Goal: Task Accomplishment & Management: Use online tool/utility

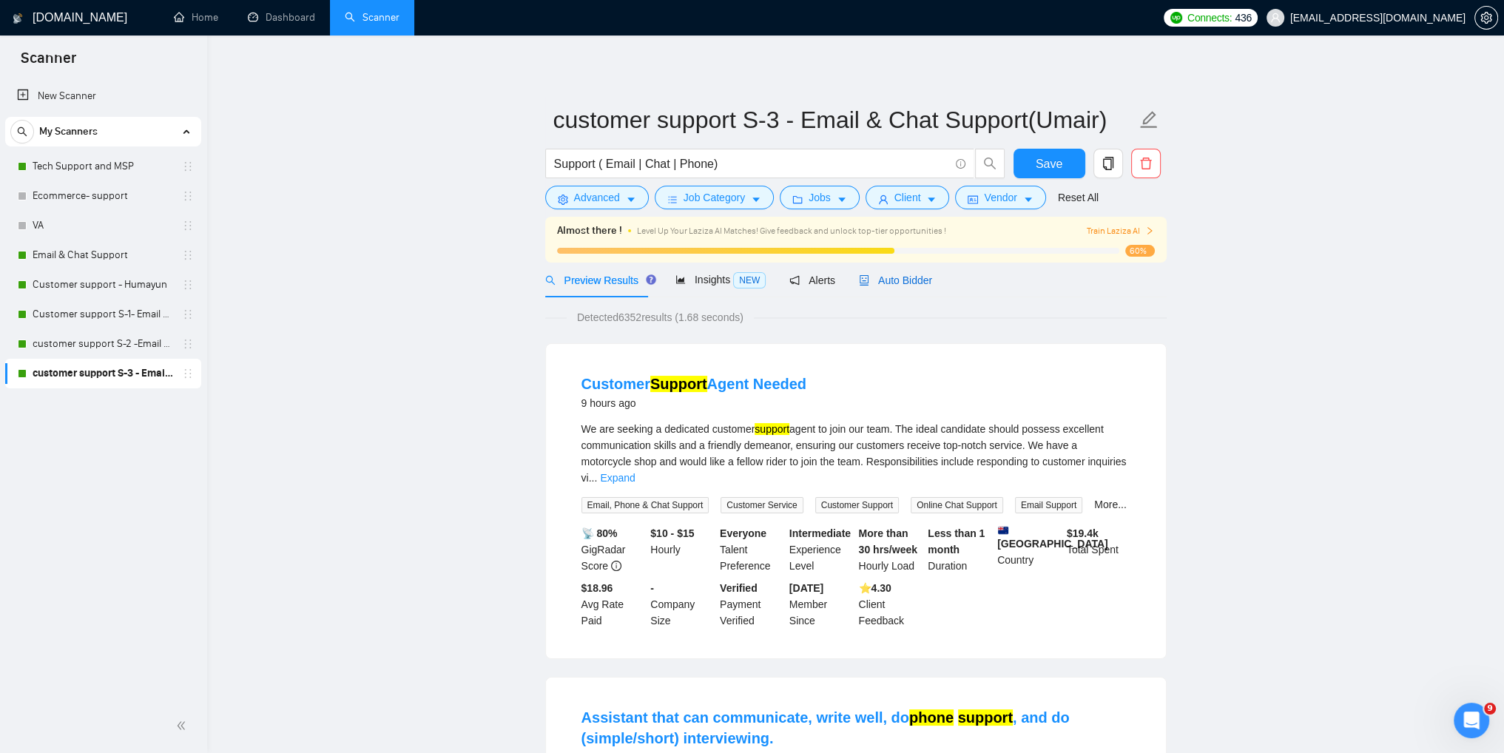
click at [873, 278] on span "Auto Bidder" at bounding box center [895, 280] width 73 height 12
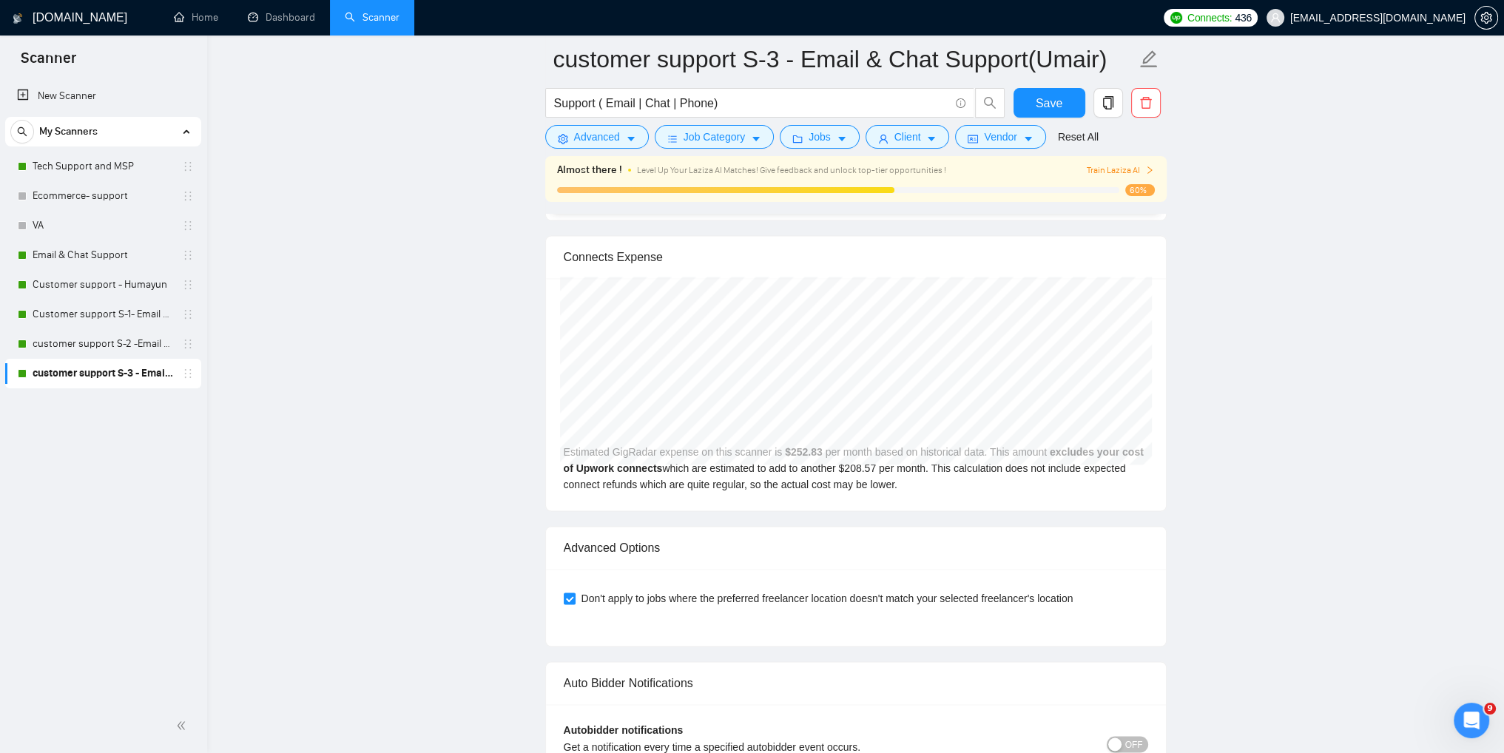
scroll to position [3033, 0]
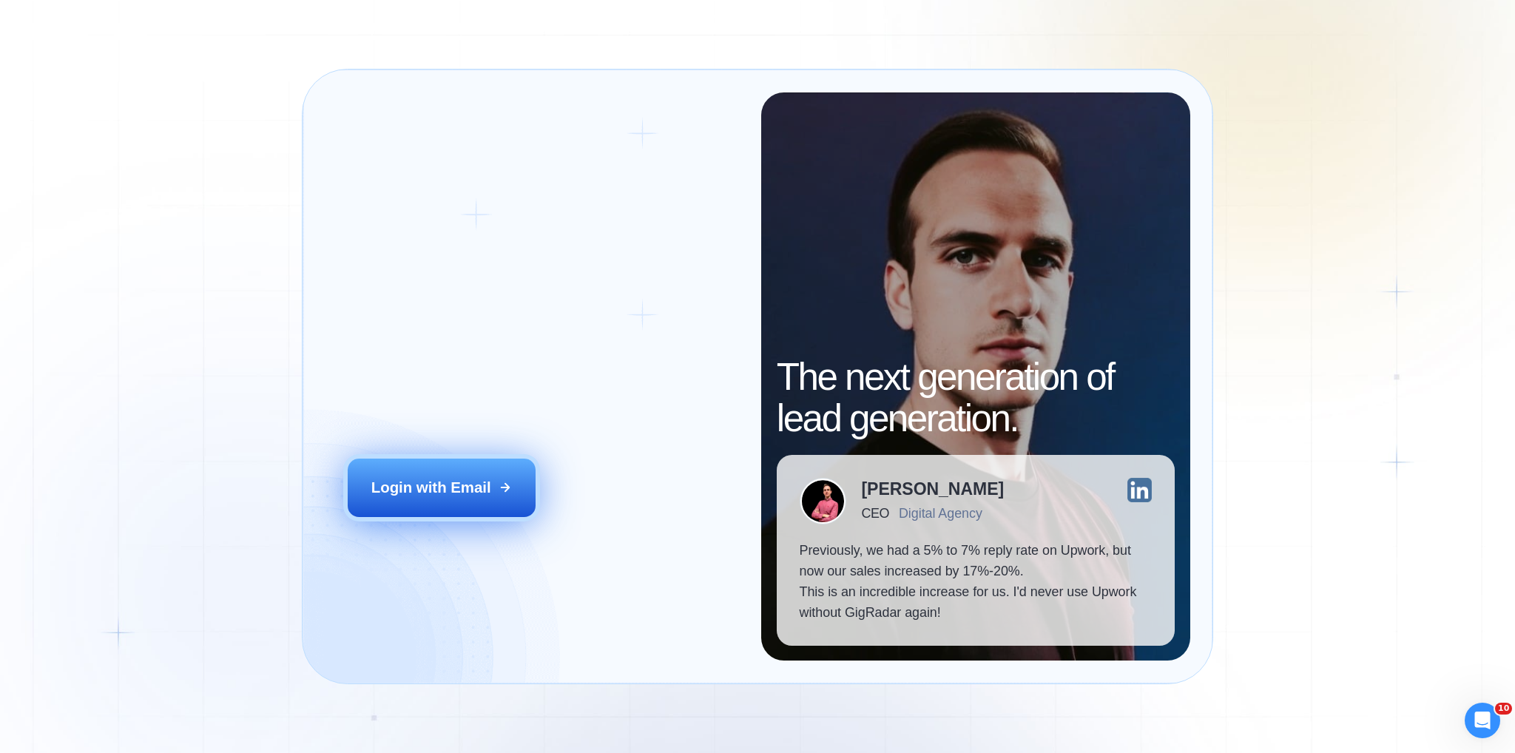
click at [444, 502] on button "Login with Email" at bounding box center [441, 488] width 187 height 58
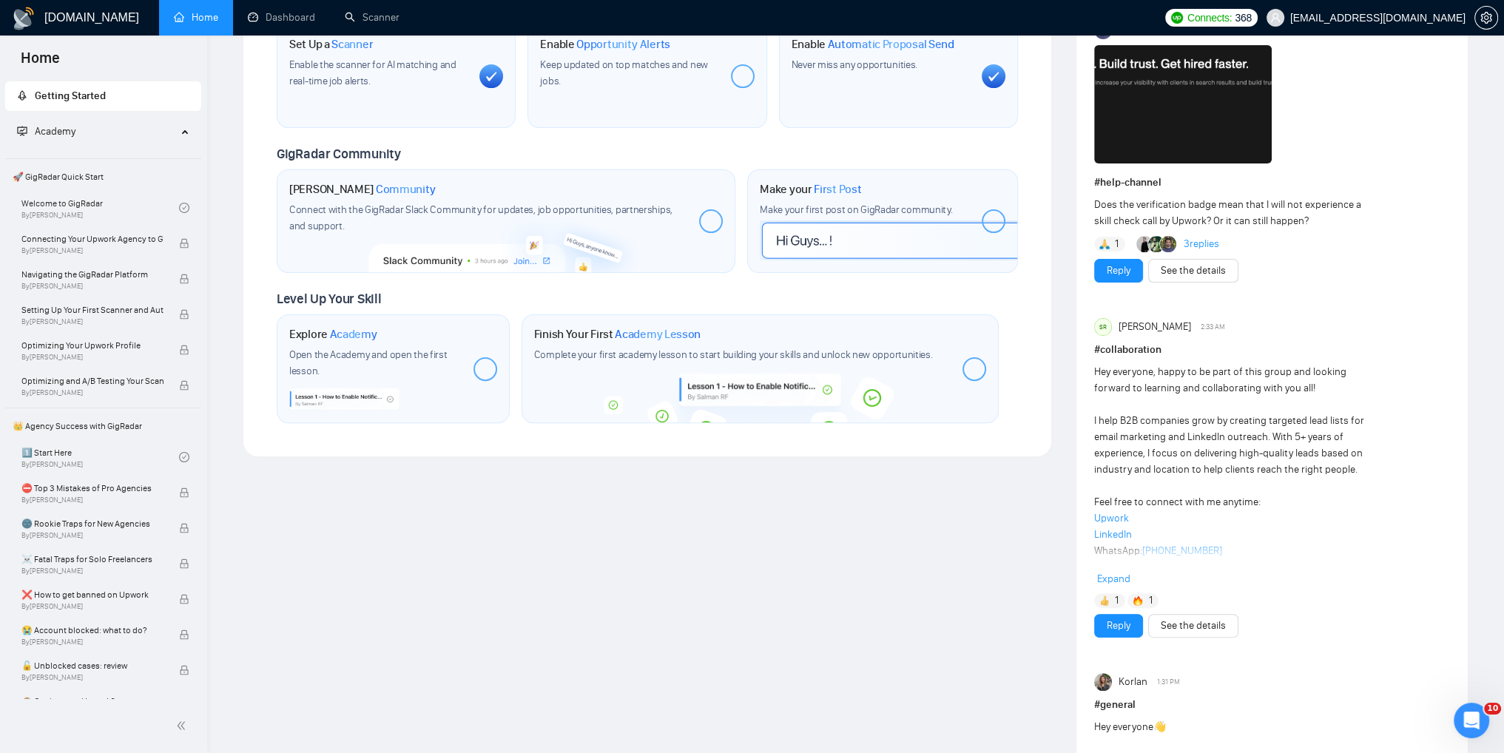
scroll to position [444, 0]
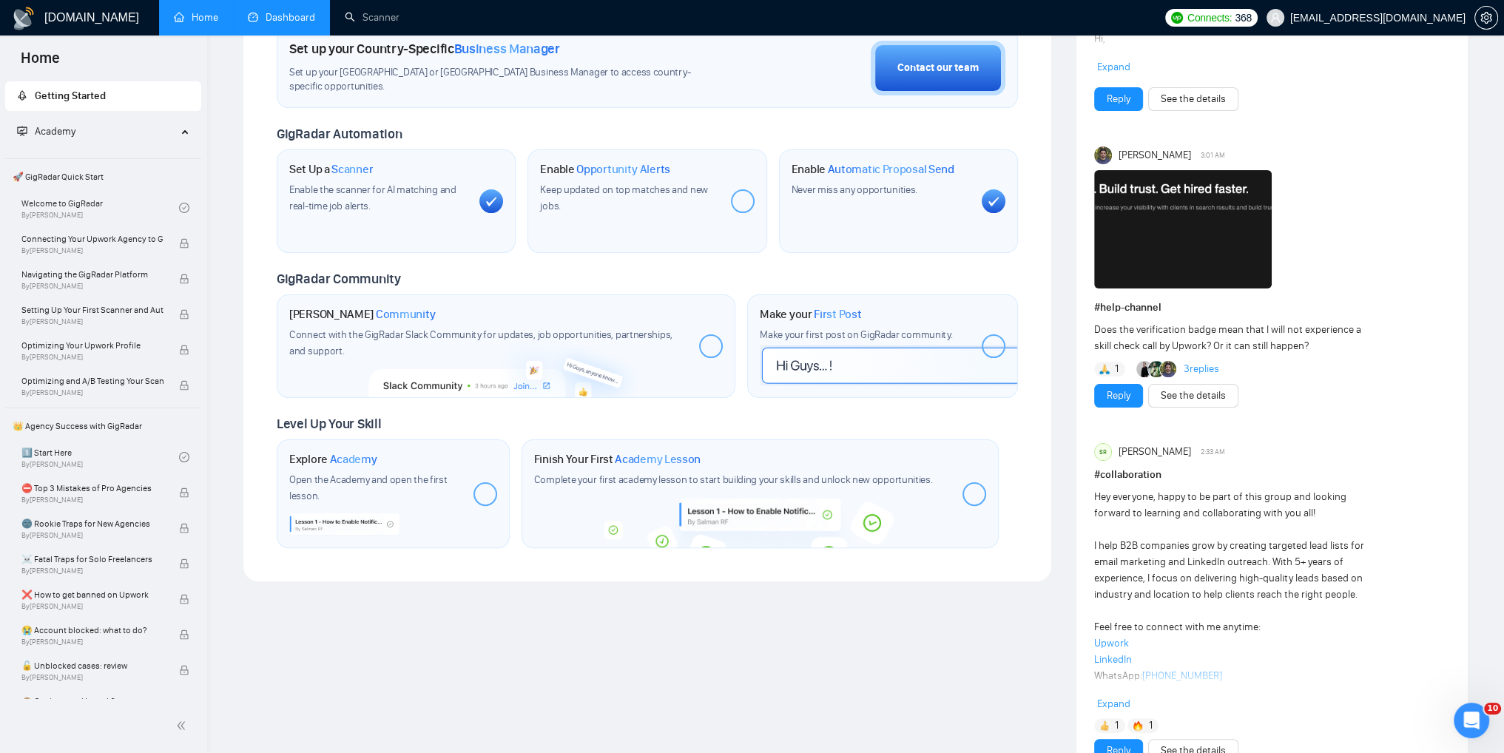
click at [272, 16] on link "Dashboard" at bounding box center [281, 17] width 67 height 13
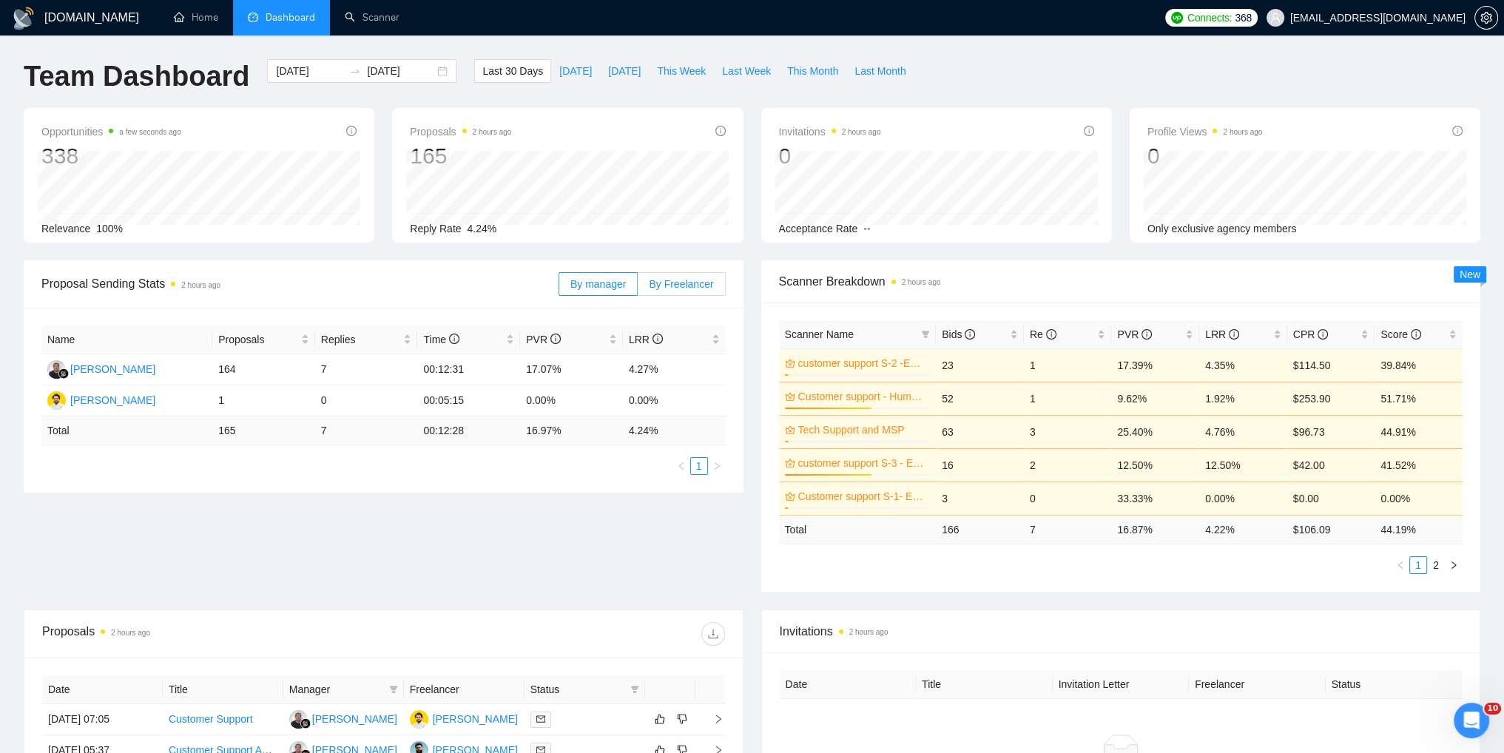
click at [663, 290] on span "By Freelancer" at bounding box center [681, 284] width 64 height 12
click at [638, 288] on input "By Freelancer" at bounding box center [638, 288] width 0 height 0
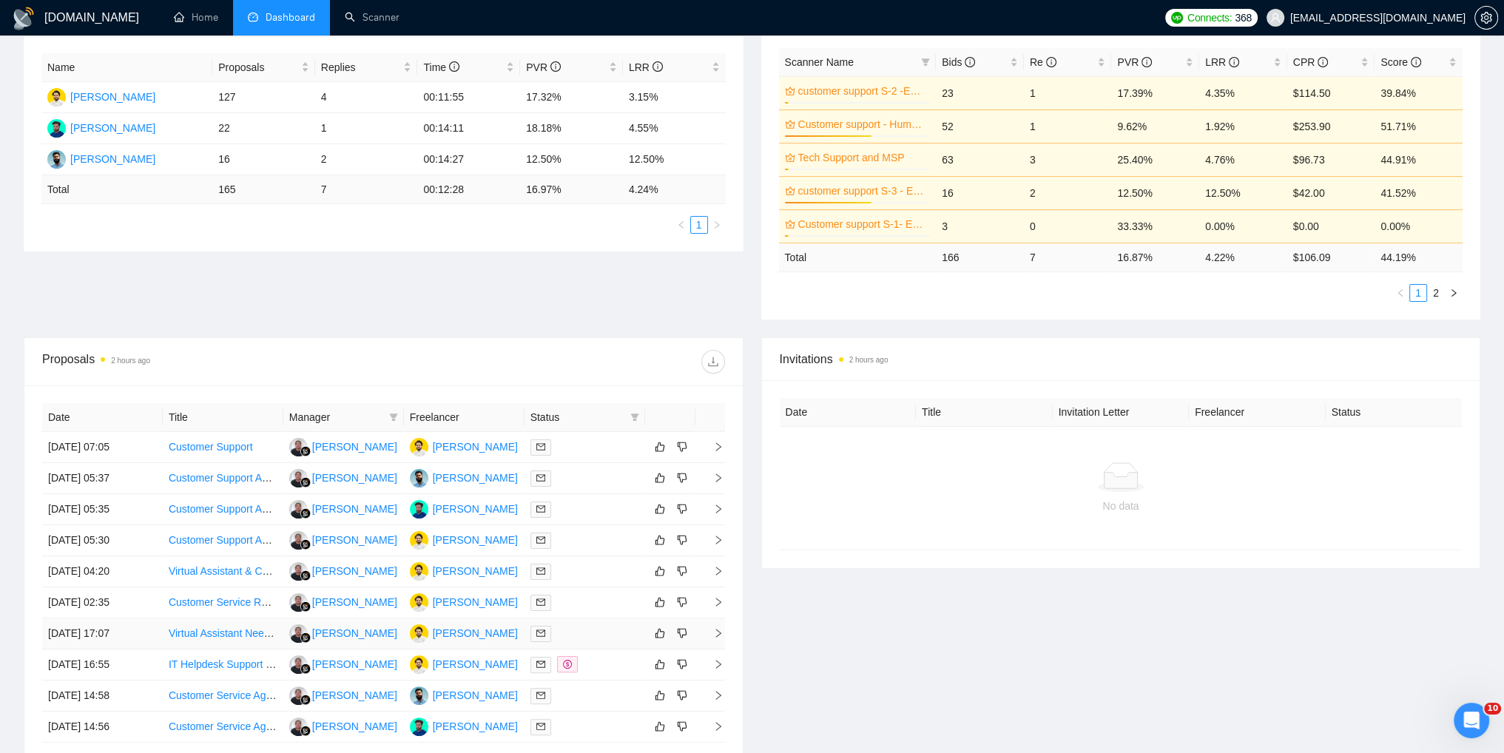
scroll to position [444, 0]
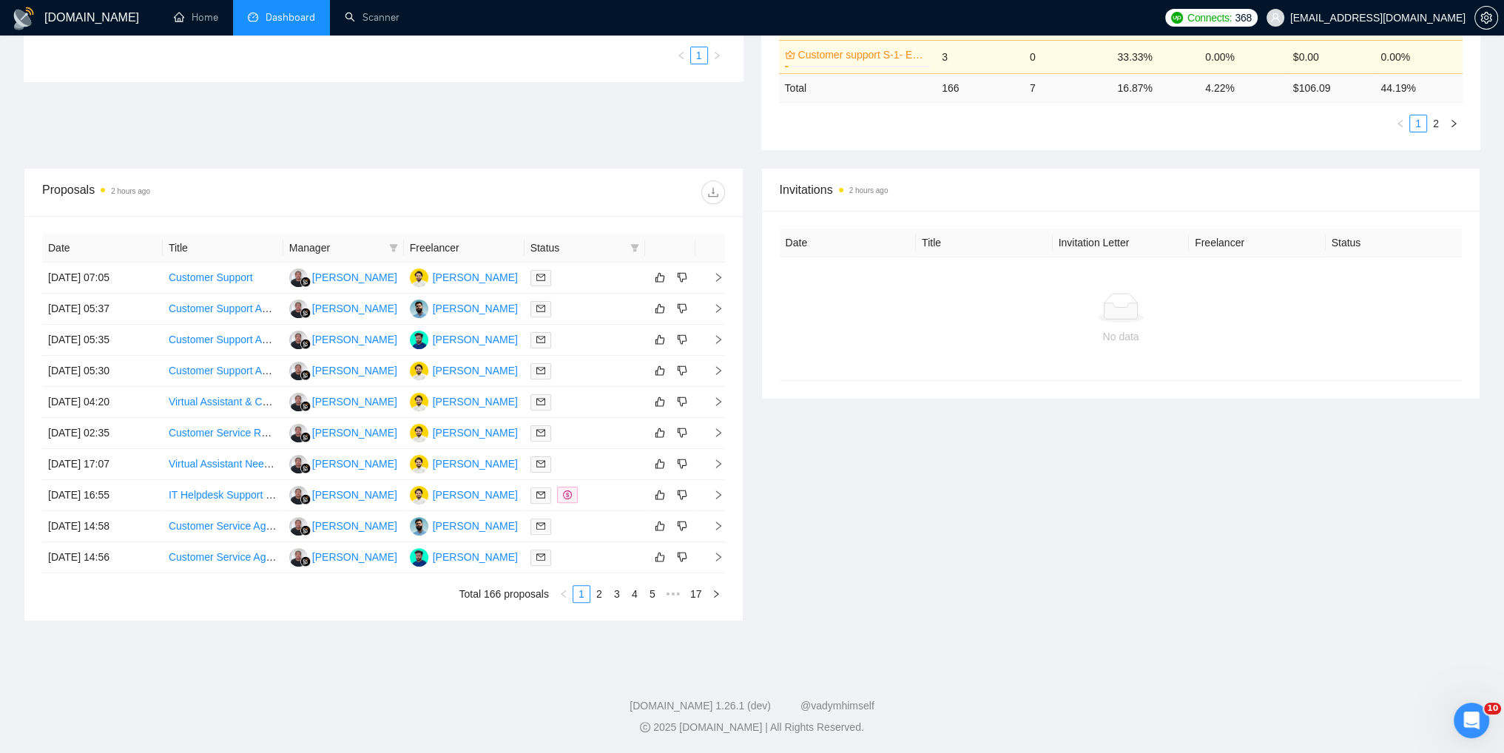
click at [192, 647] on div "[DOMAIN_NAME] Home Dashboard Scanner Connects: 368 [EMAIL_ADDRESS][DOMAIN_NAME]…" at bounding box center [752, 155] width 1504 height 1195
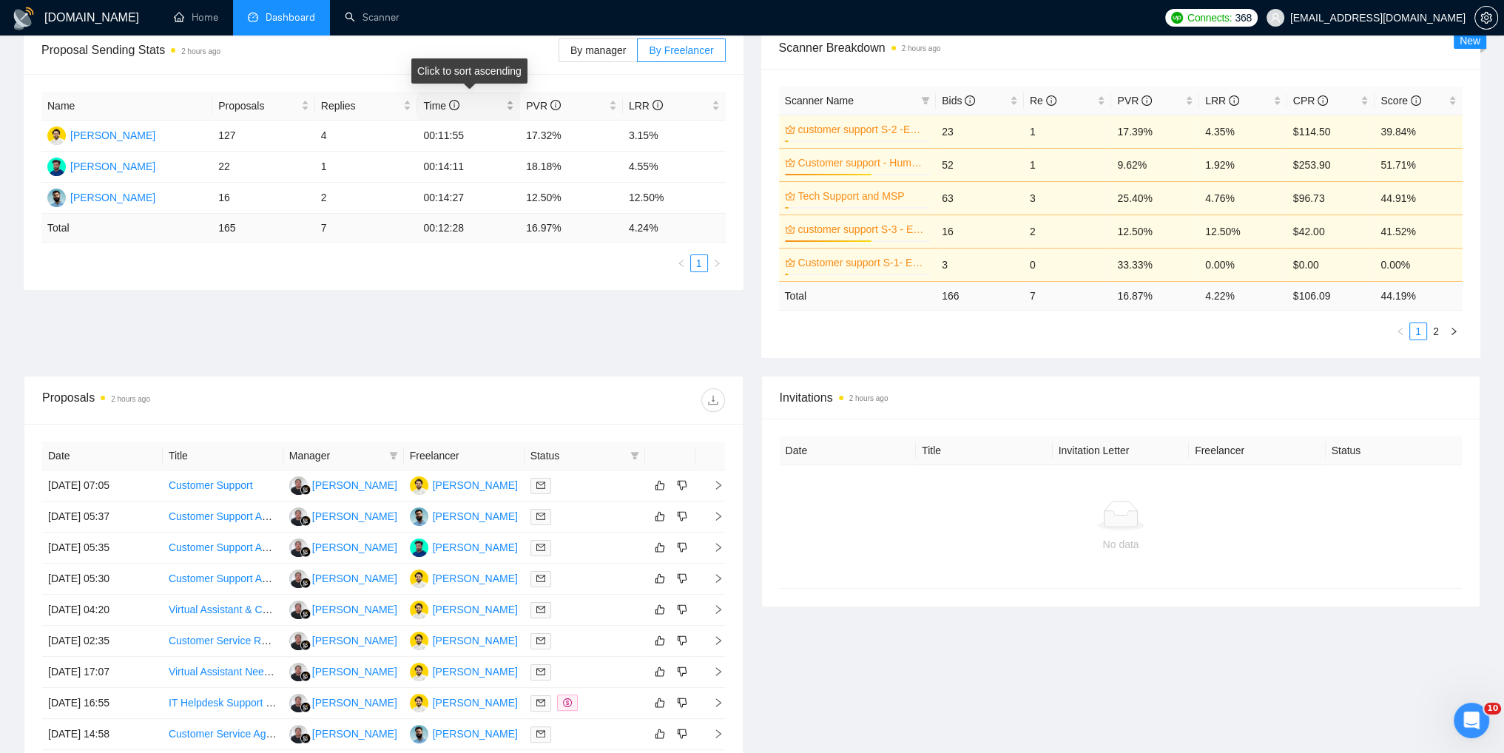
scroll to position [296, 0]
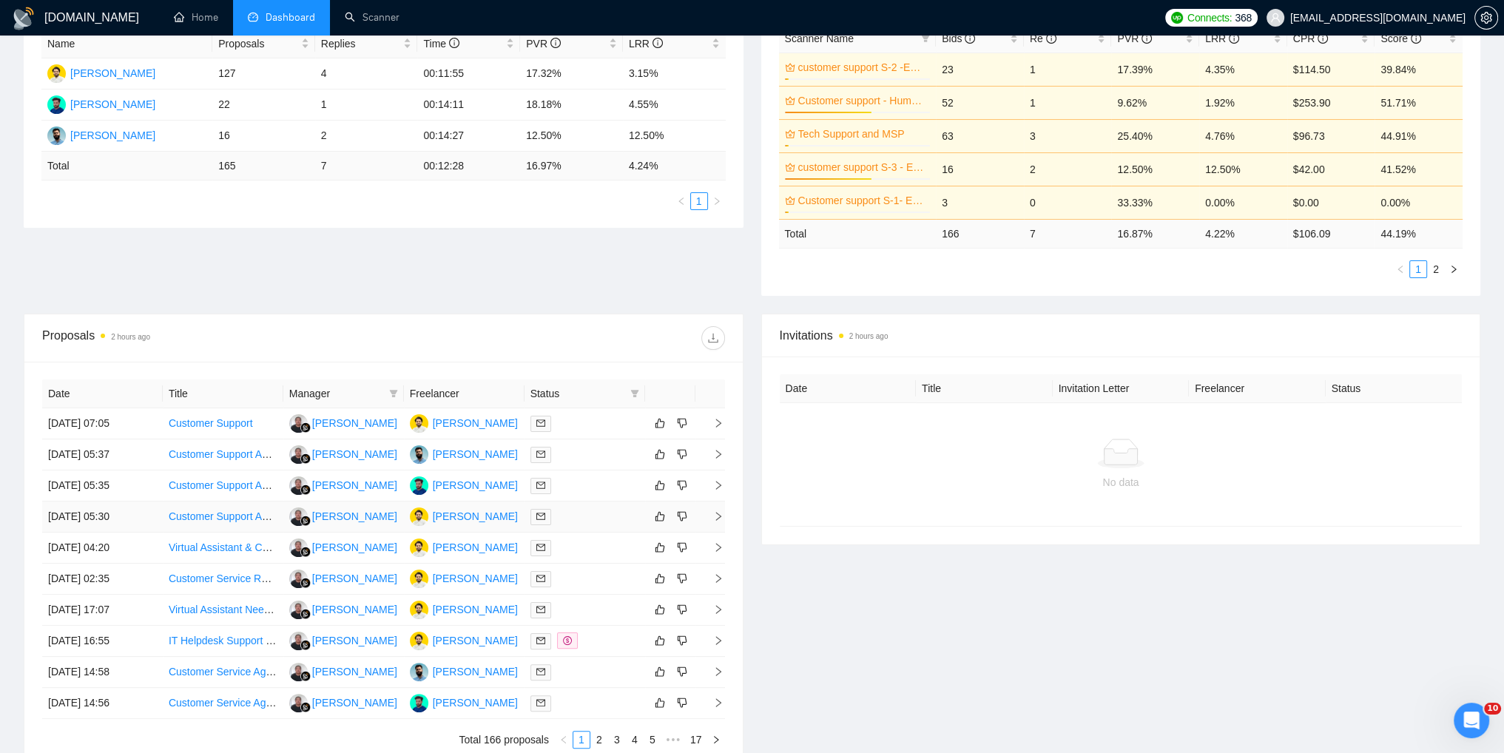
click at [713, 516] on icon "right" at bounding box center [718, 516] width 10 height 10
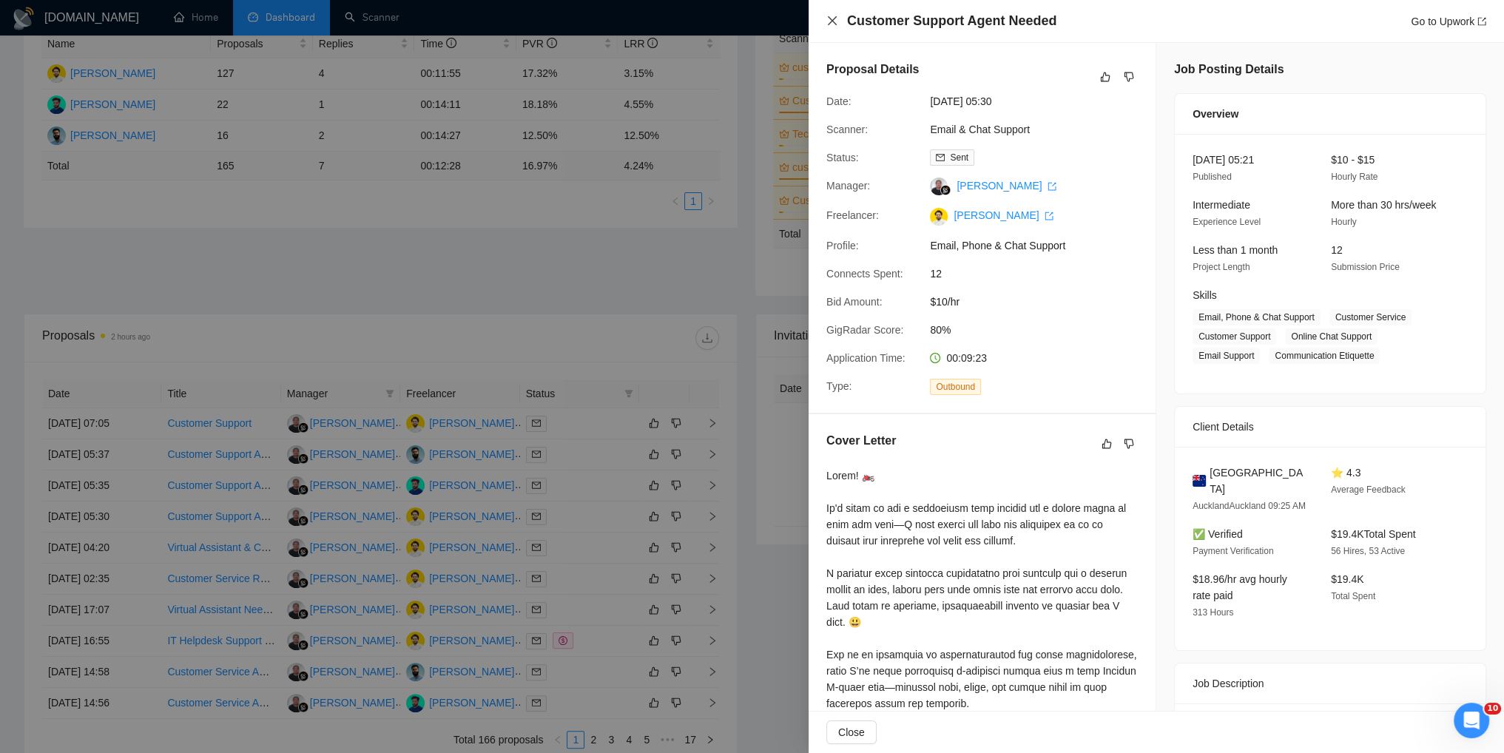
click at [830, 18] on icon "close" at bounding box center [832, 21] width 12 height 12
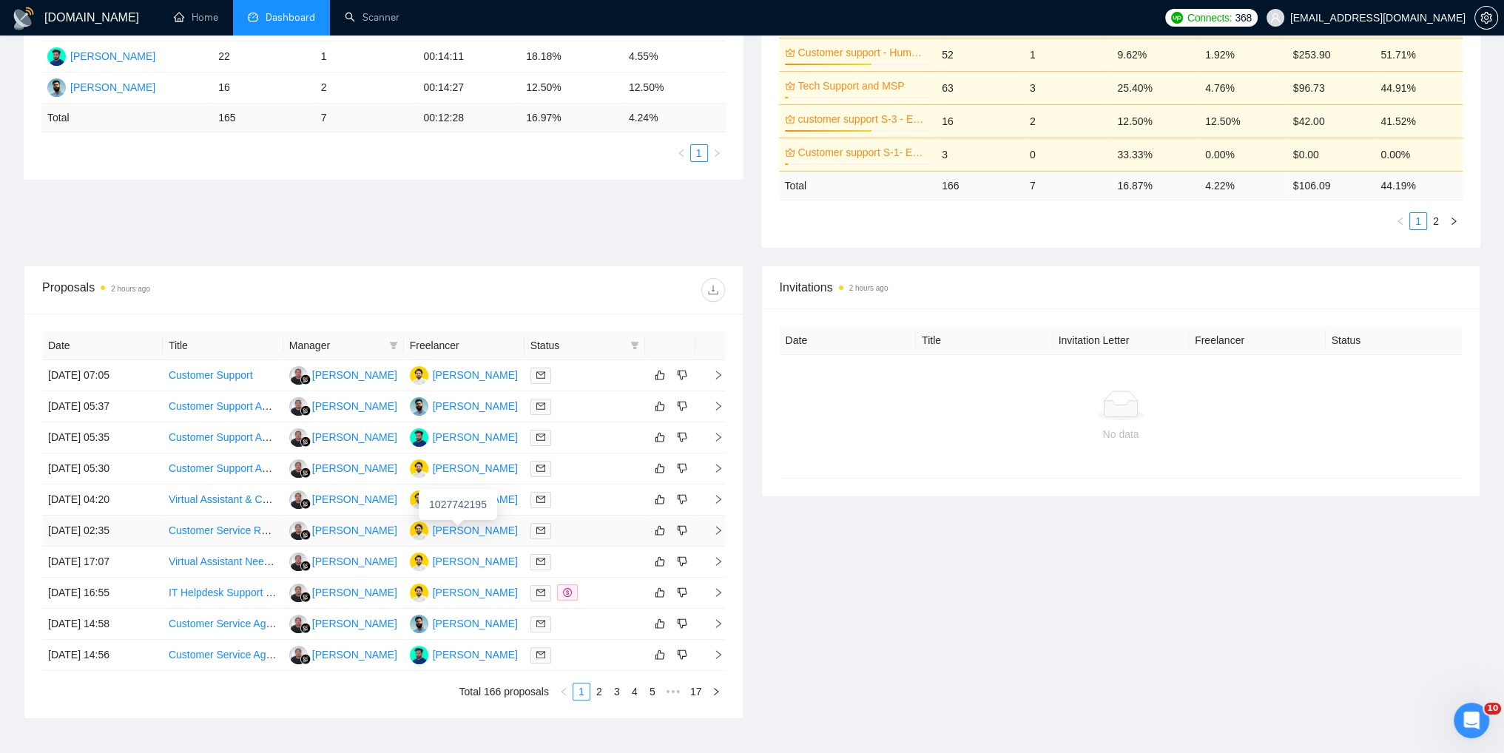
scroll to position [370, 0]
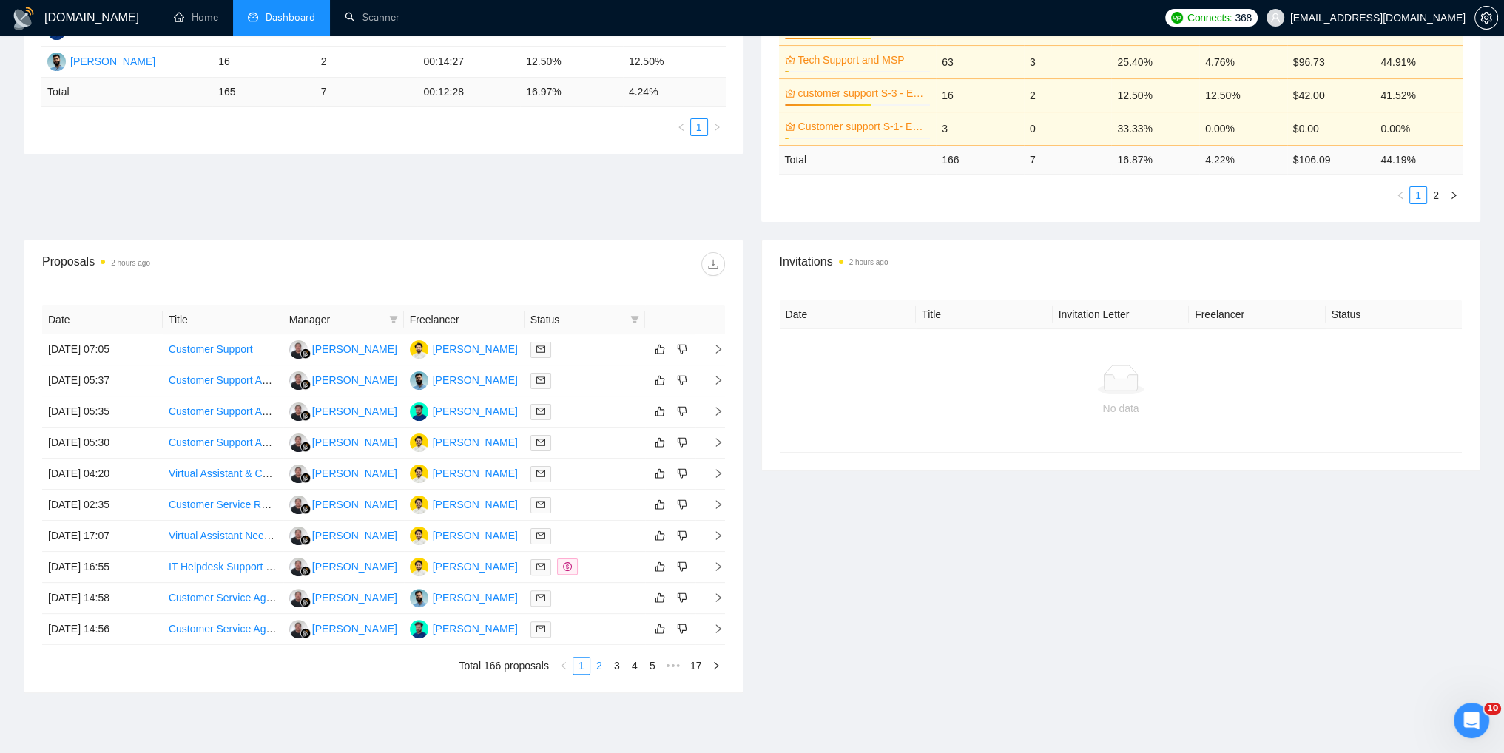
click at [594, 670] on link "2" at bounding box center [599, 666] width 16 height 16
click at [579, 671] on link "1" at bounding box center [581, 666] width 16 height 16
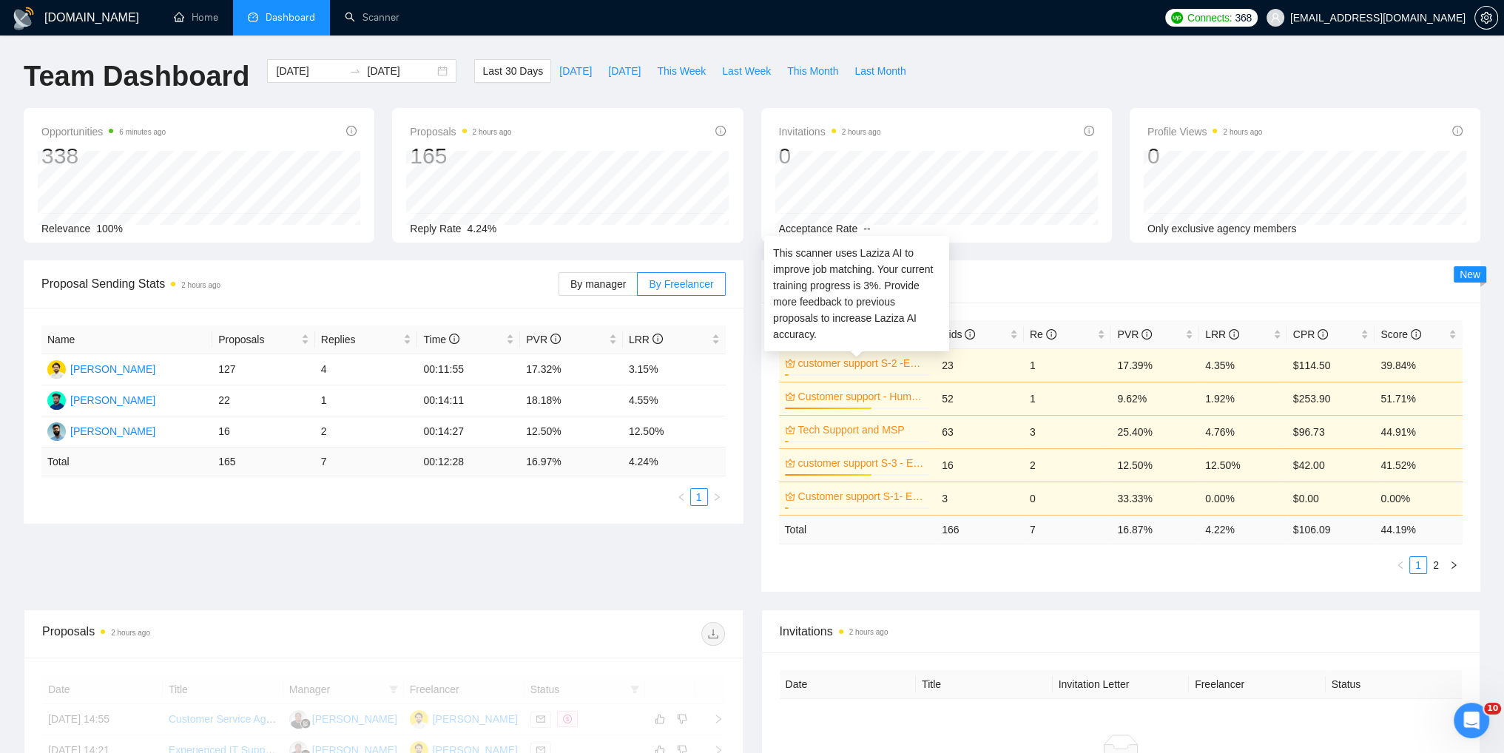
click at [858, 366] on link "customer support S-2 -Email & Chat Support (Bulla)" at bounding box center [862, 363] width 129 height 16
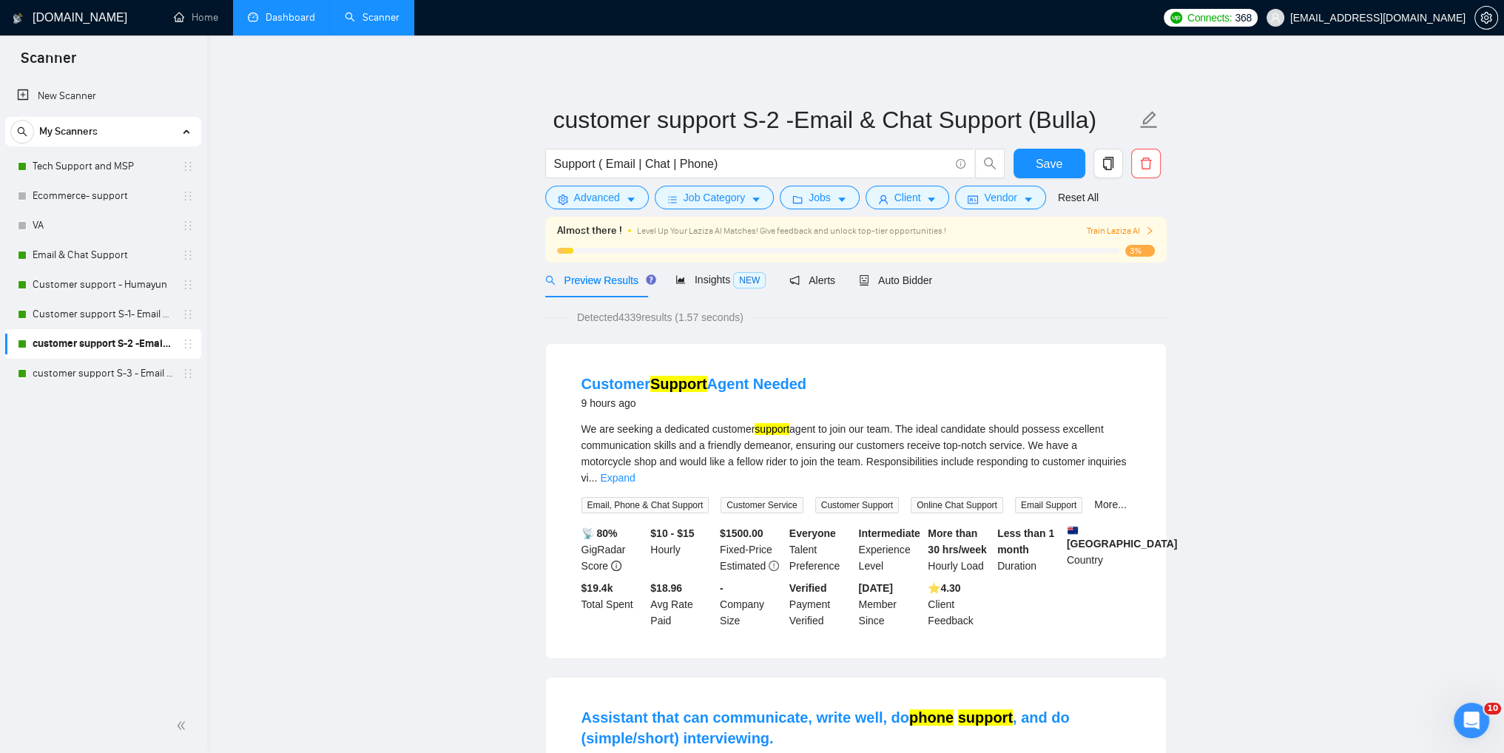
drag, startPoint x: 104, startPoint y: 166, endPoint x: 226, endPoint y: 191, distance: 123.9
click at [104, 166] on link "Tech Support and MSP" at bounding box center [103, 167] width 141 height 30
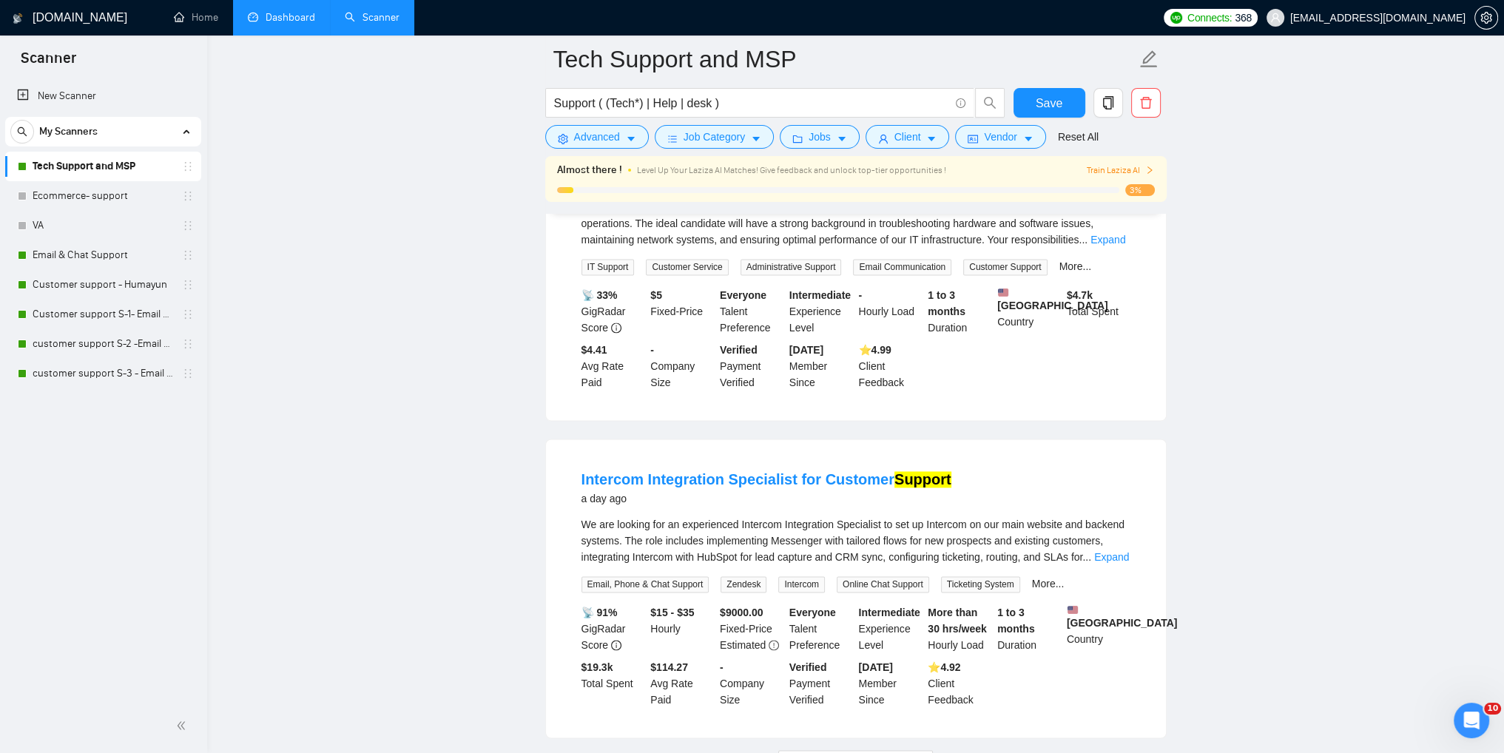
scroll to position [3039, 0]
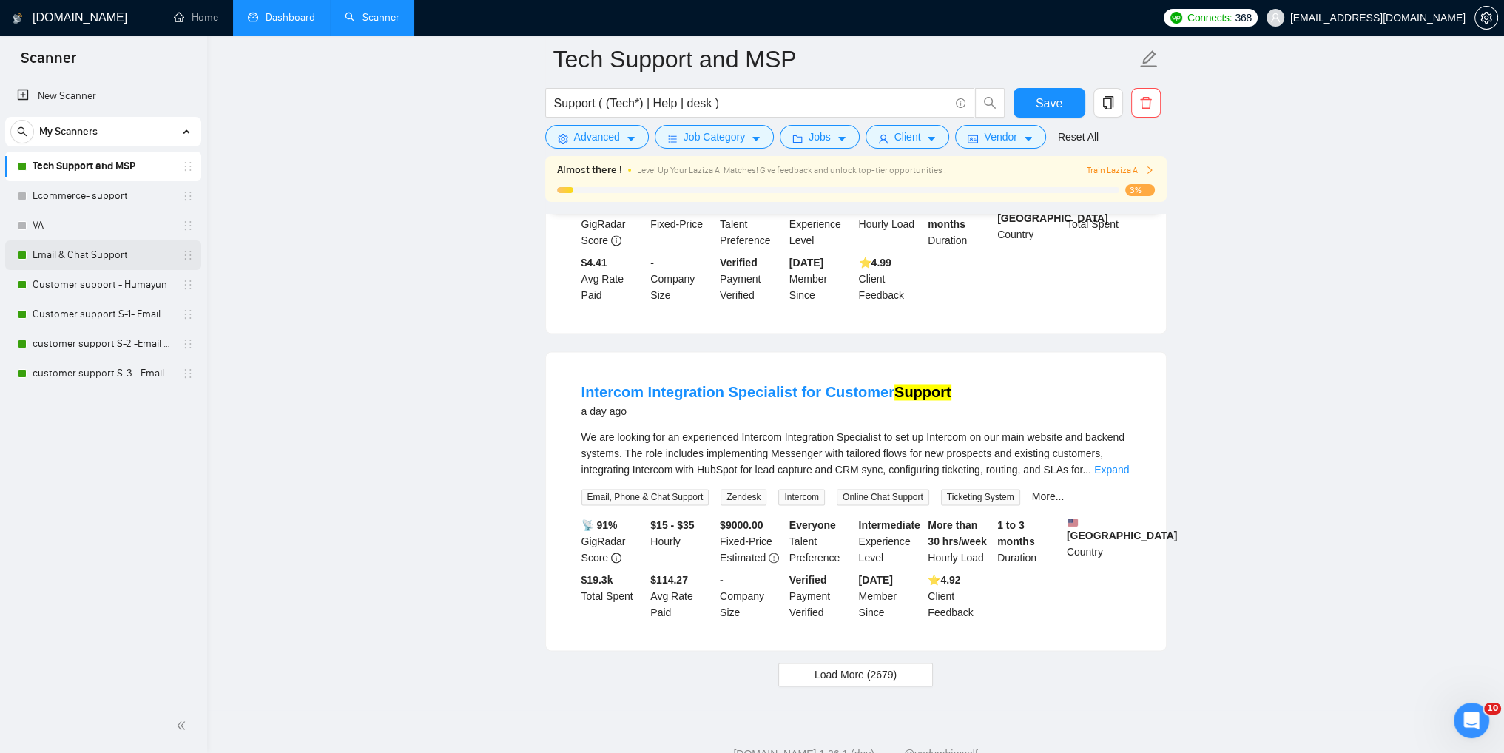
click at [75, 255] on link "Email & Chat Support" at bounding box center [103, 255] width 141 height 30
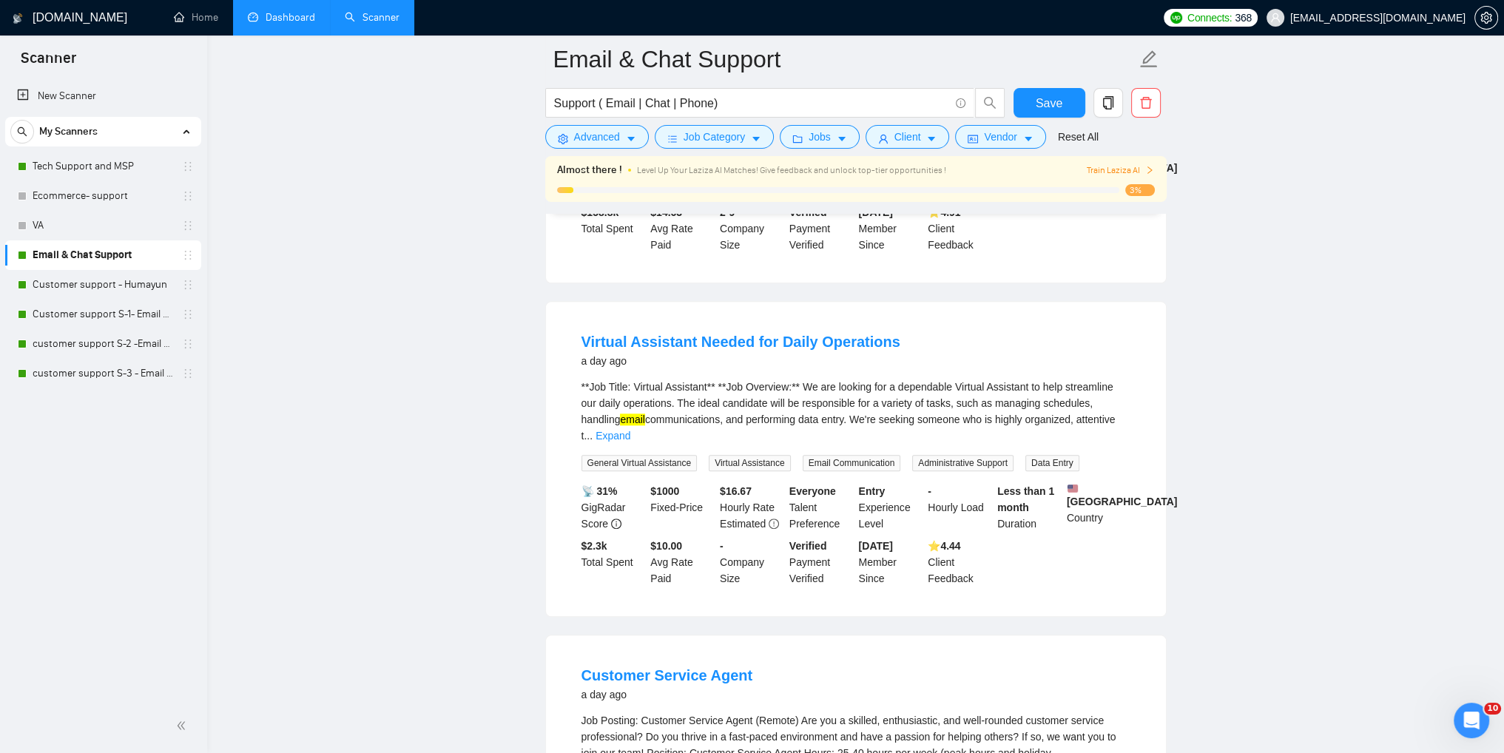
scroll to position [2146, 0]
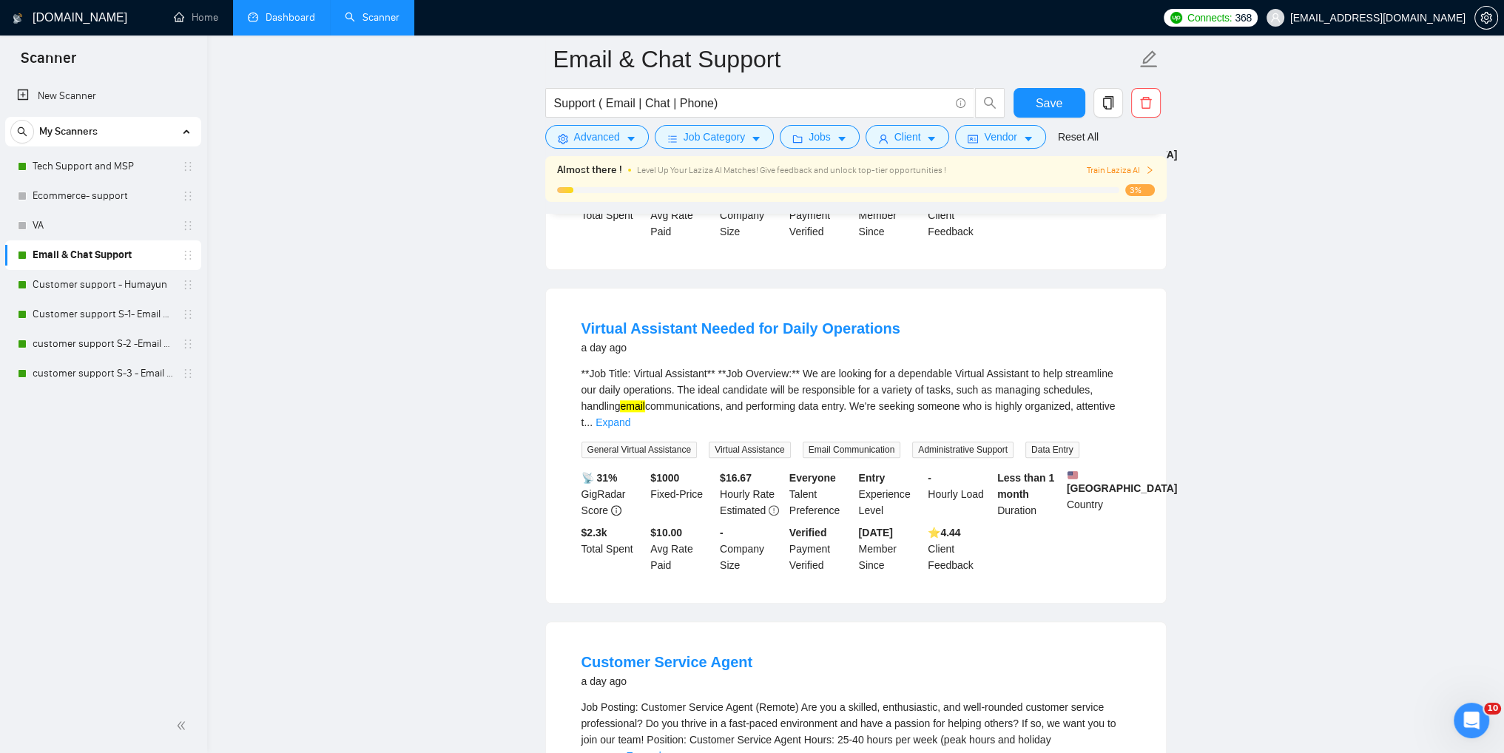
drag, startPoint x: 90, startPoint y: 285, endPoint x: 229, endPoint y: 309, distance: 141.1
click at [90, 285] on link "Customer support - Humayun" at bounding box center [103, 285] width 141 height 30
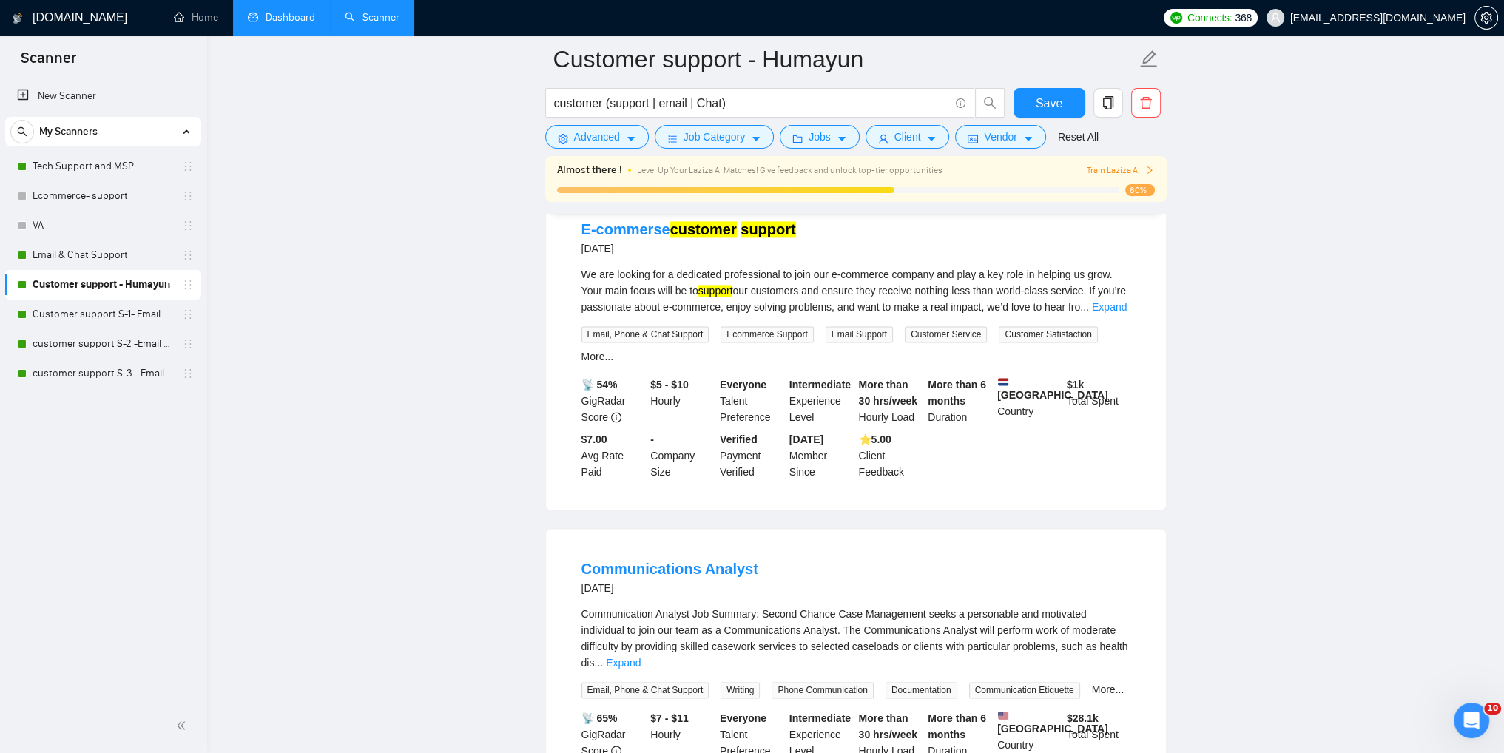
scroll to position [3038, 0]
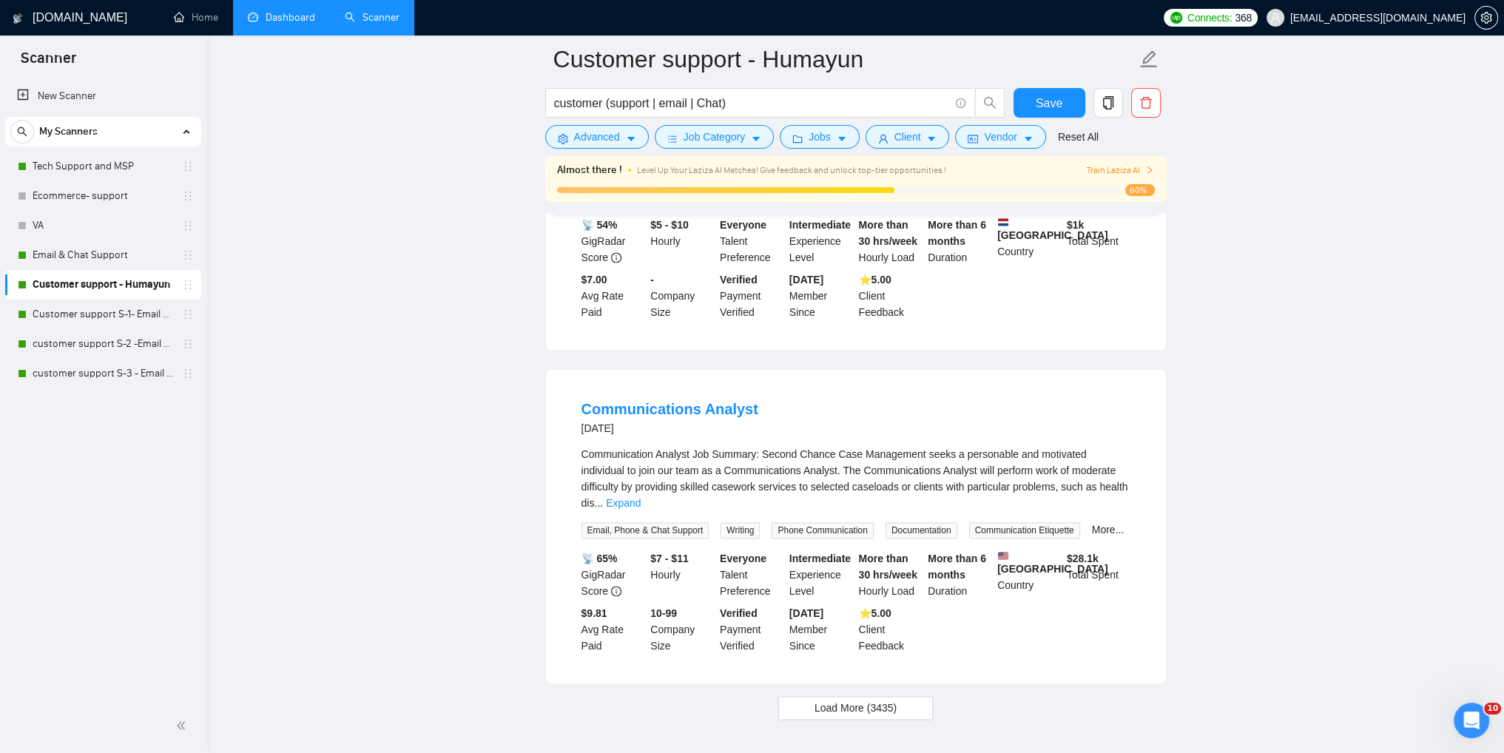
drag, startPoint x: 89, startPoint y: 320, endPoint x: 1068, endPoint y: 274, distance: 980.6
click at [89, 320] on link "Customer support S-1- Email & Chat Support" at bounding box center [103, 315] width 141 height 30
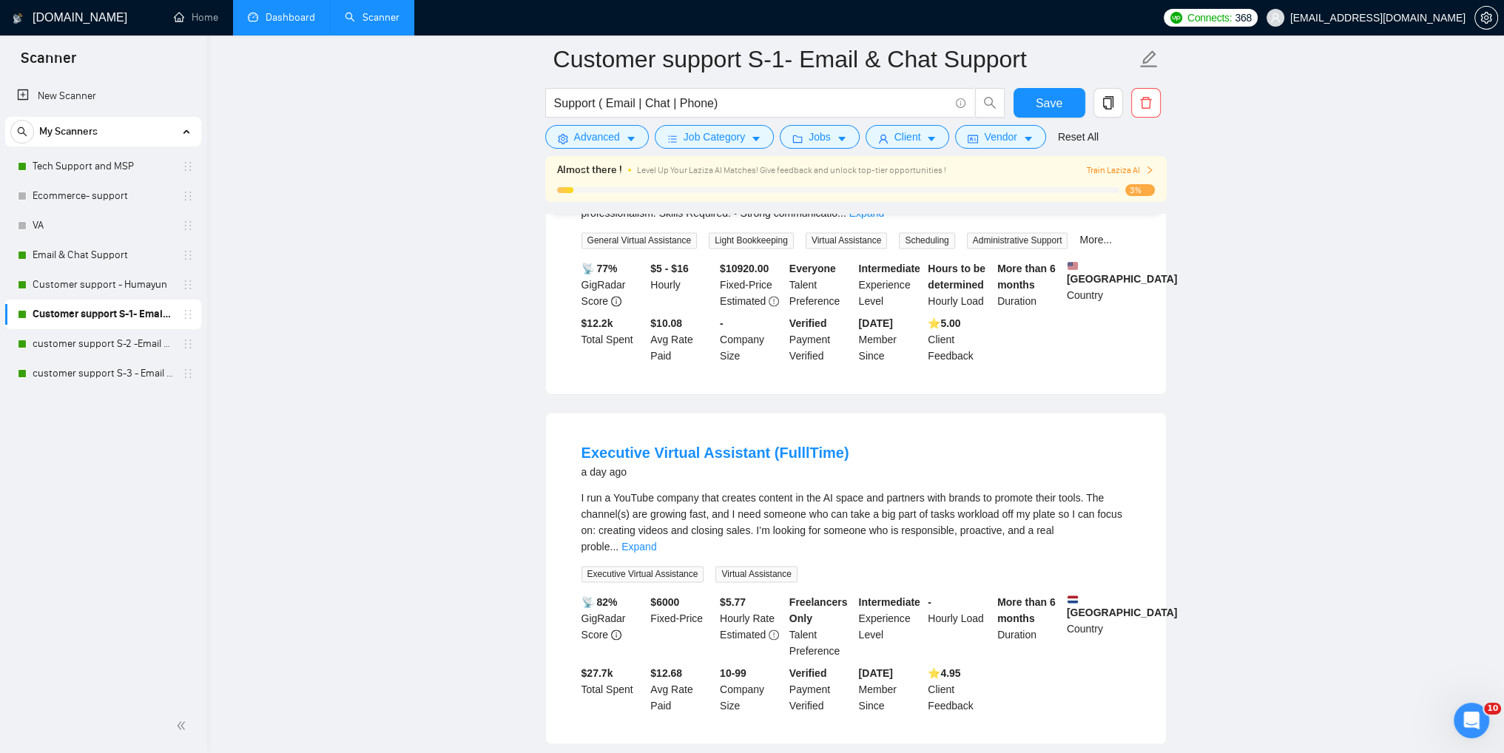
scroll to position [3051, 0]
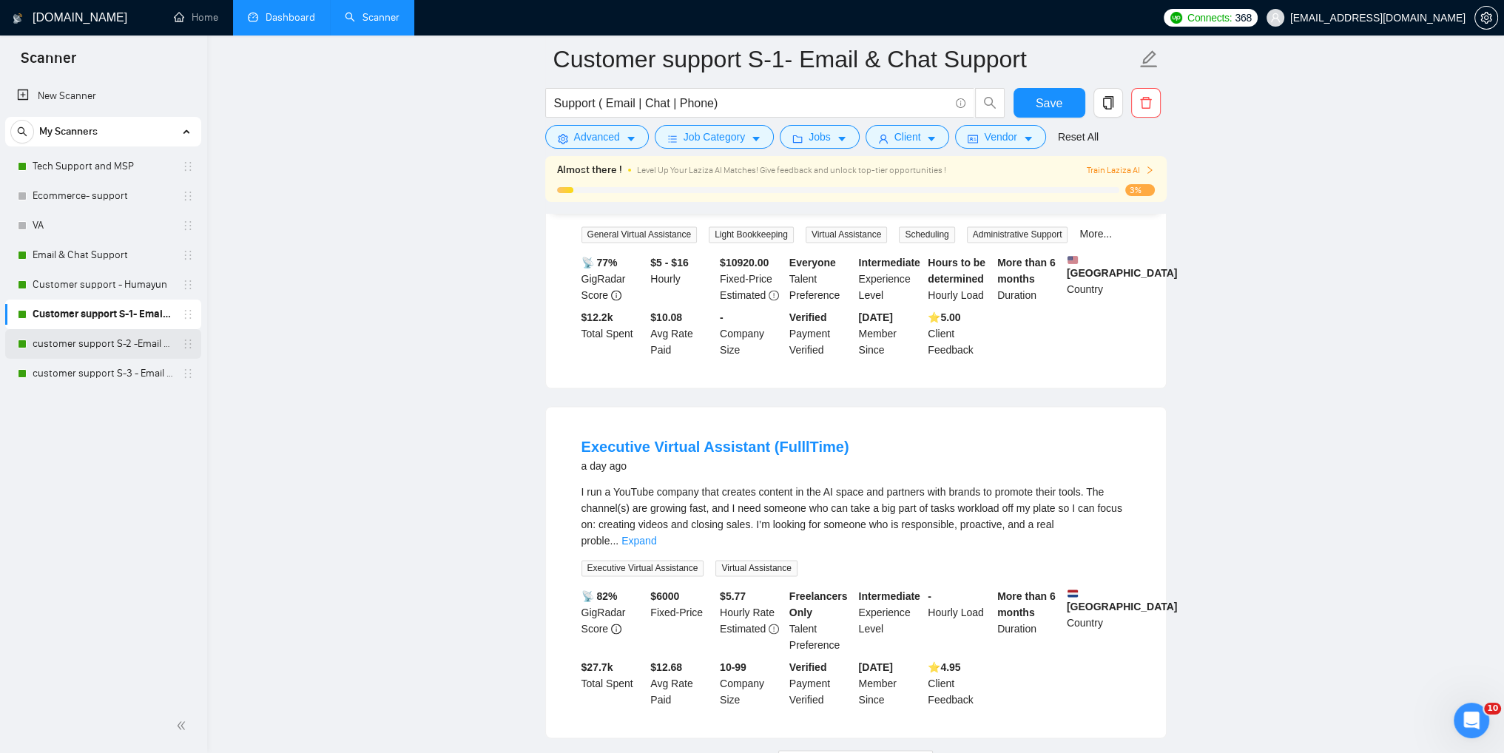
drag, startPoint x: 67, startPoint y: 329, endPoint x: 73, endPoint y: 338, distance: 10.3
click at [67, 329] on link "customer support S-2 -Email & Chat Support (Bulla)" at bounding box center [103, 344] width 141 height 30
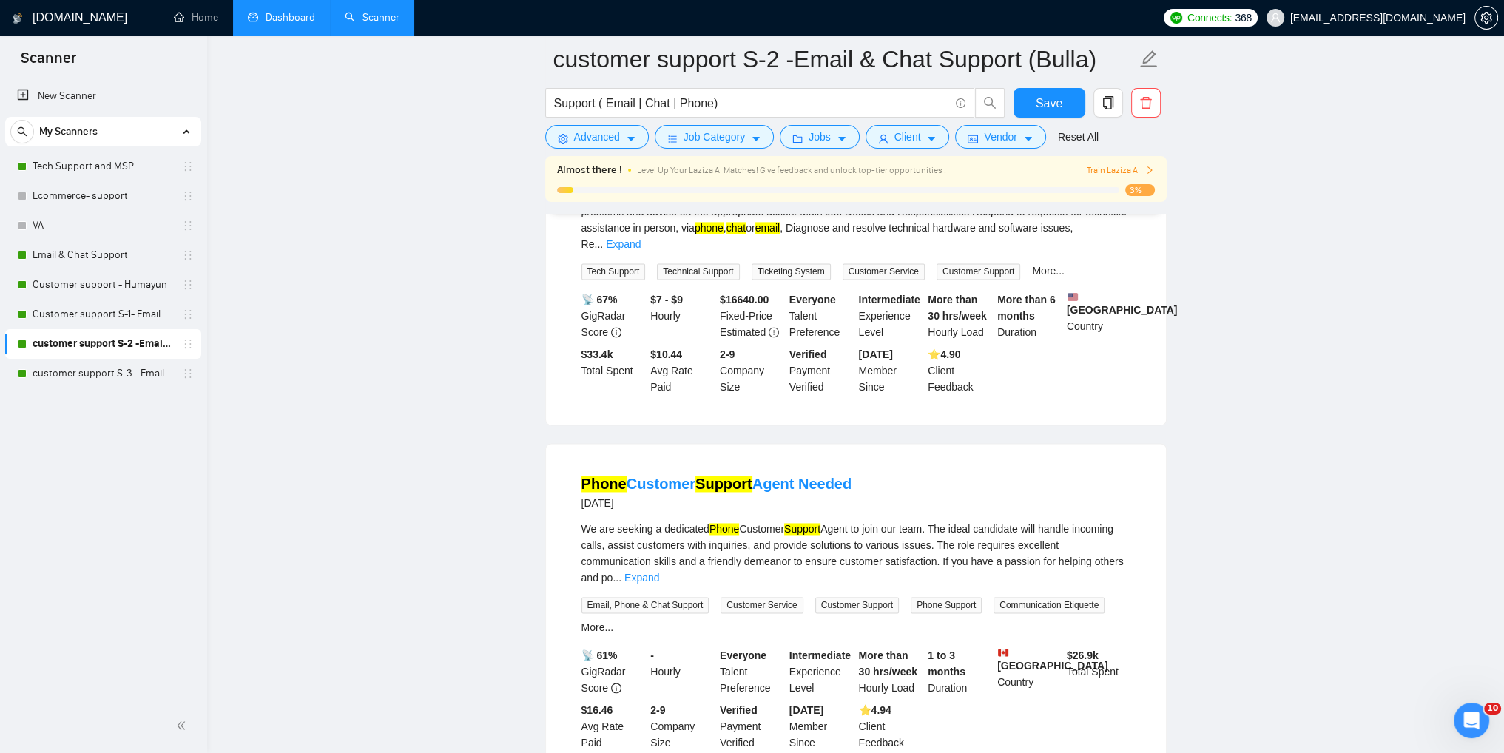
scroll to position [2986, 0]
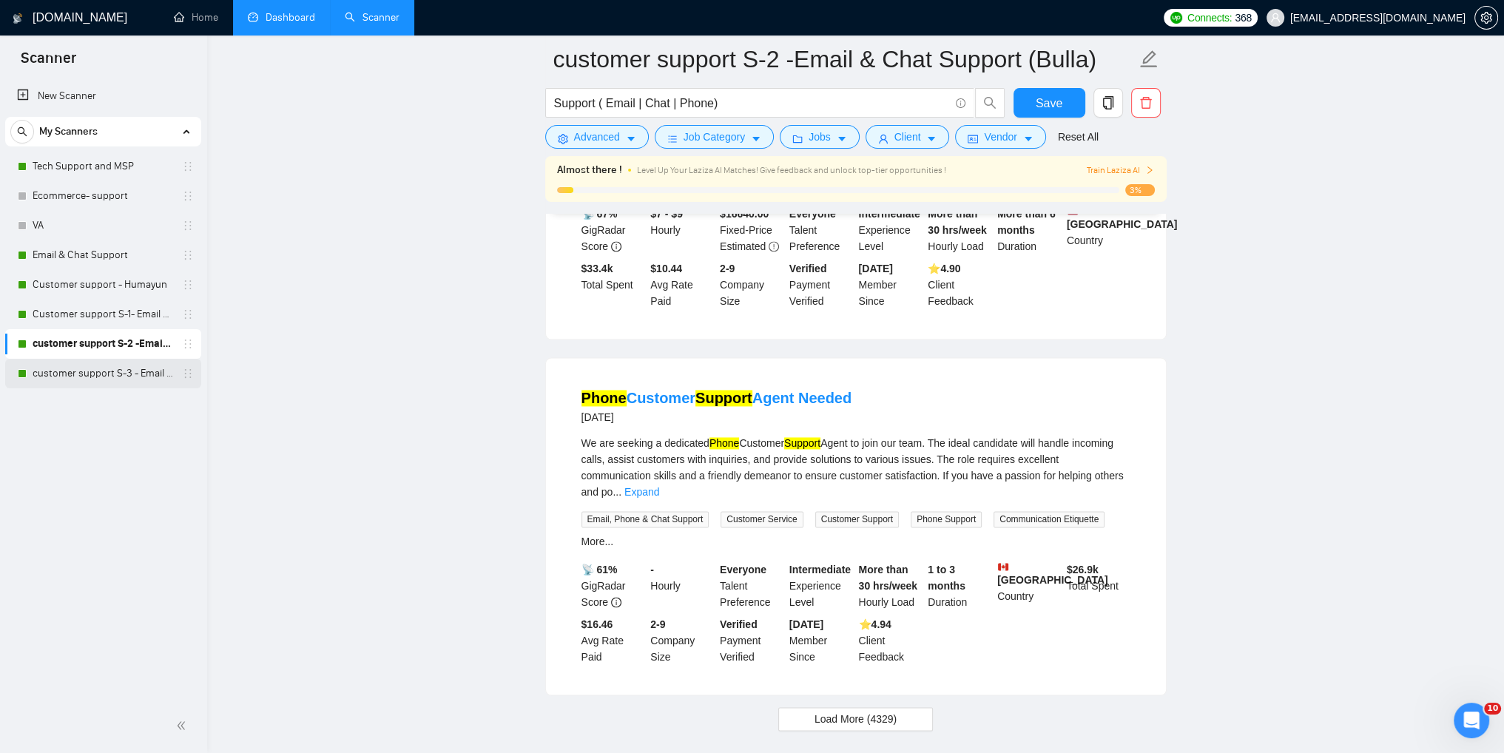
click at [74, 376] on link "customer support S-3 - Email & Chat Support(Umair)" at bounding box center [103, 374] width 141 height 30
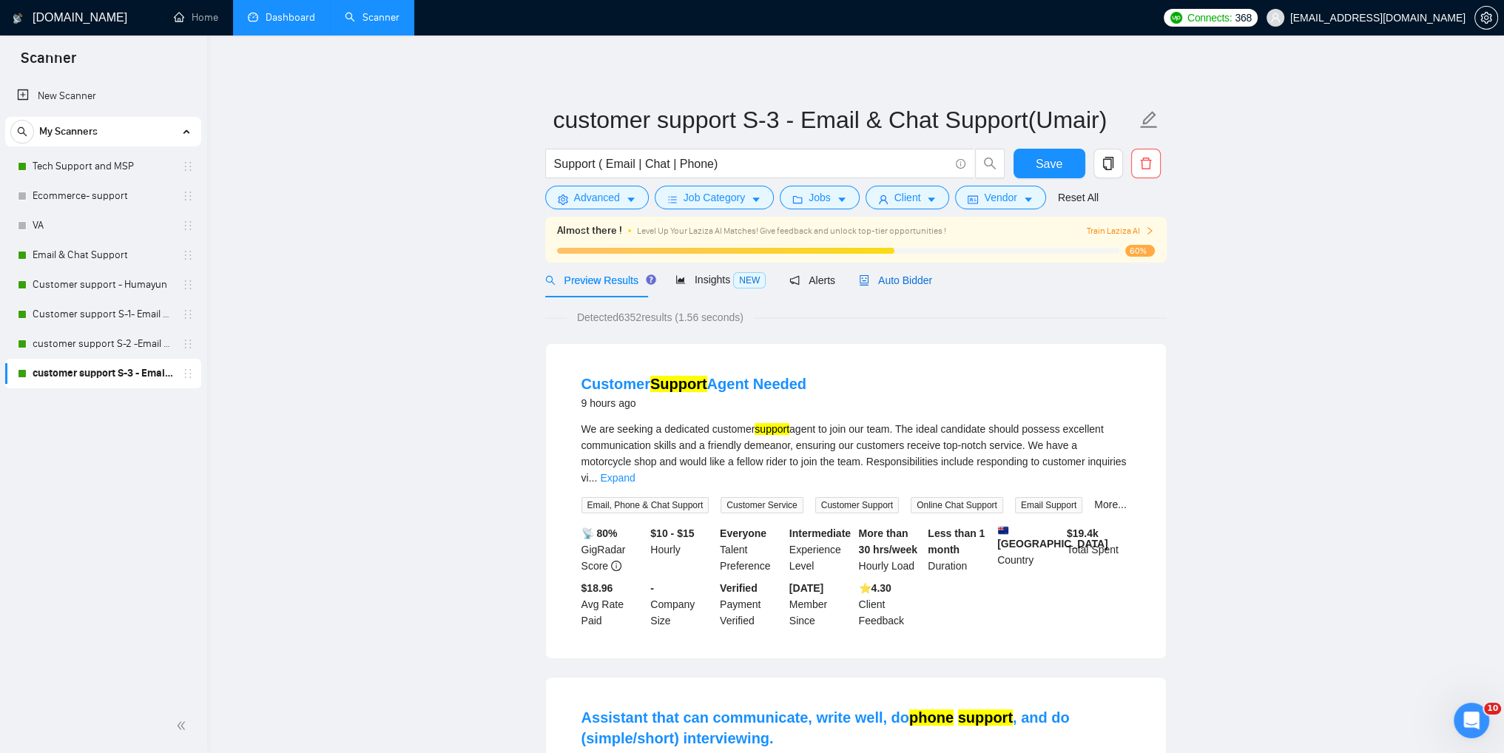
click at [894, 276] on span "Auto Bidder" at bounding box center [895, 280] width 73 height 12
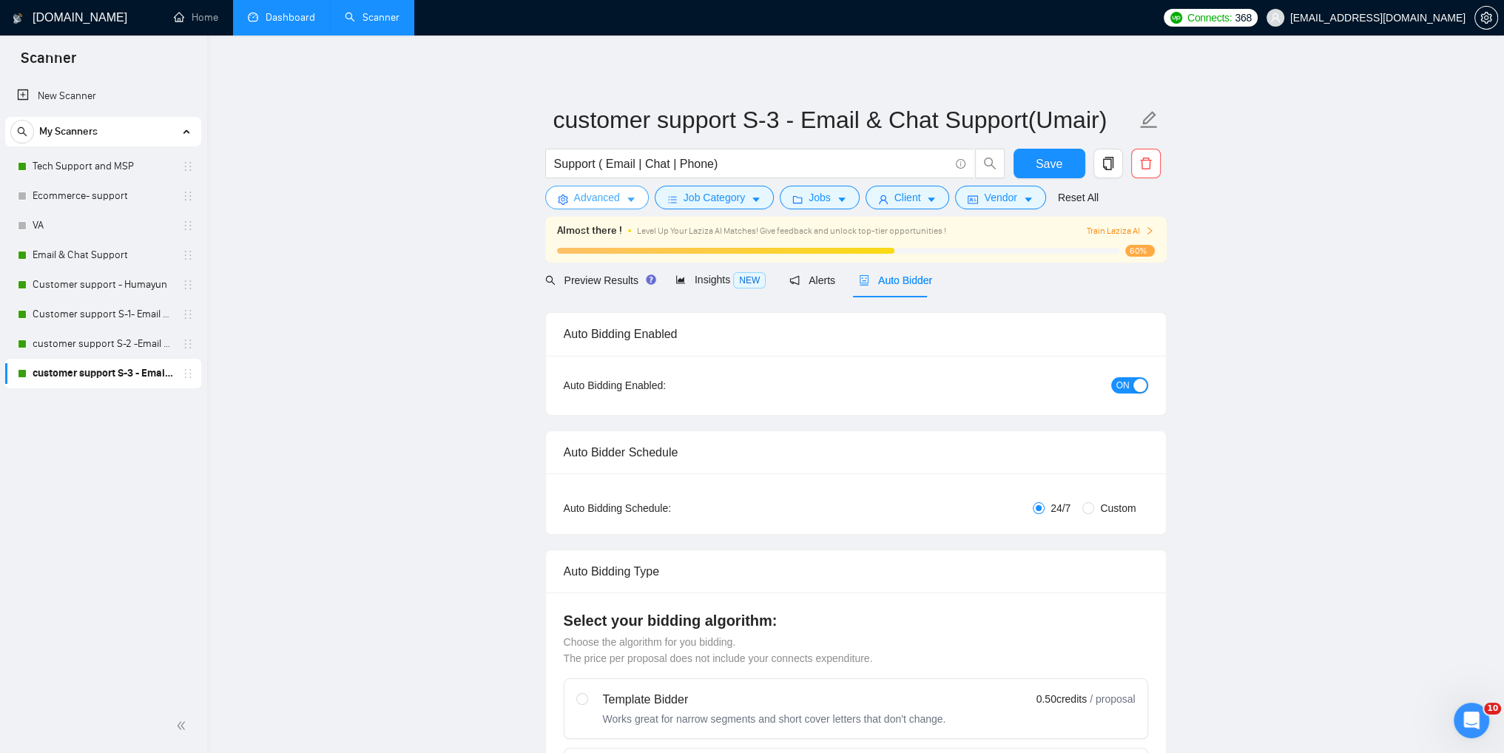
click at [604, 203] on span "Advanced" at bounding box center [597, 197] width 46 height 16
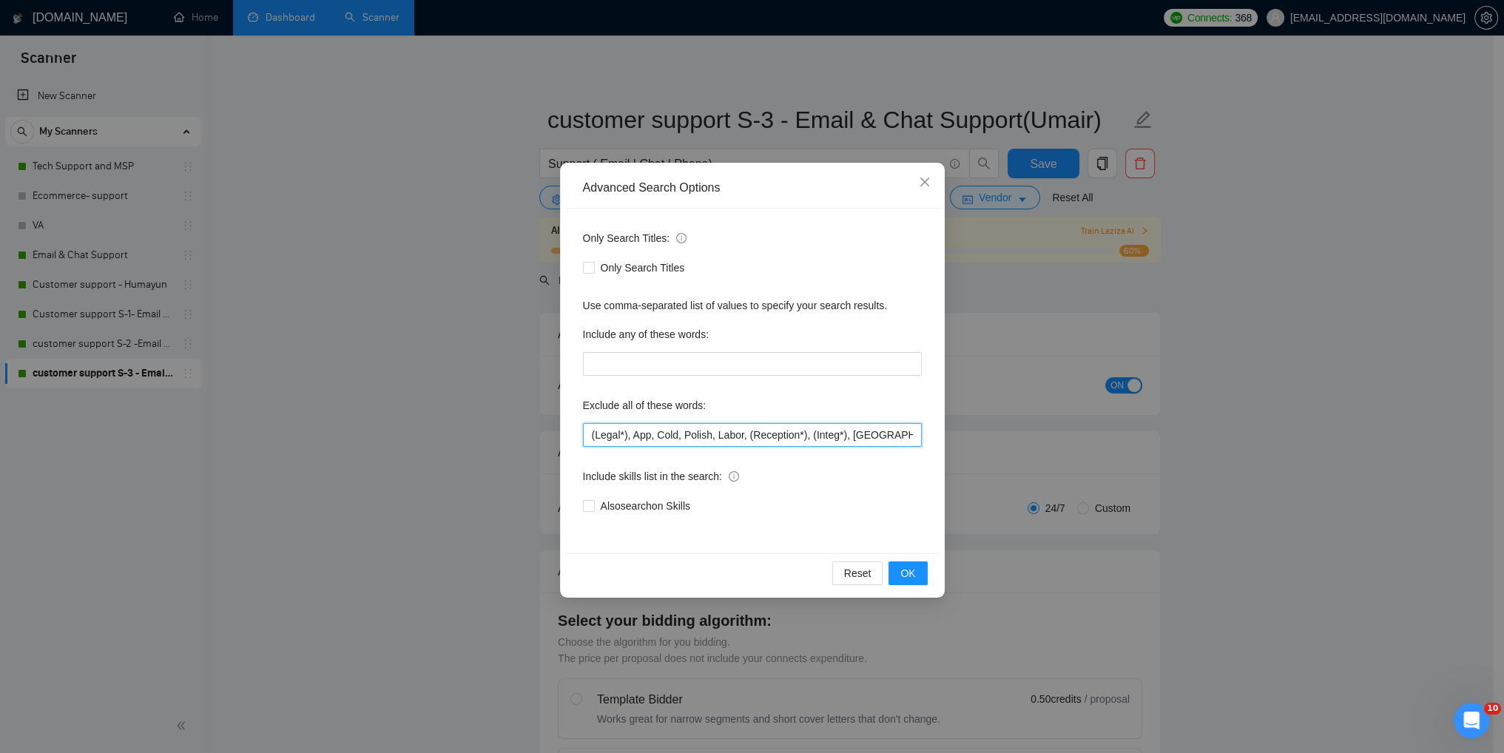
click at [761, 431] on input "(Legal*), App, Cold, Polish, Labor, (Reception*), (Integ*), [GEOGRAPHIC_DATA], …" at bounding box center [752, 435] width 339 height 24
click at [926, 187] on icon "close" at bounding box center [925, 182] width 12 height 12
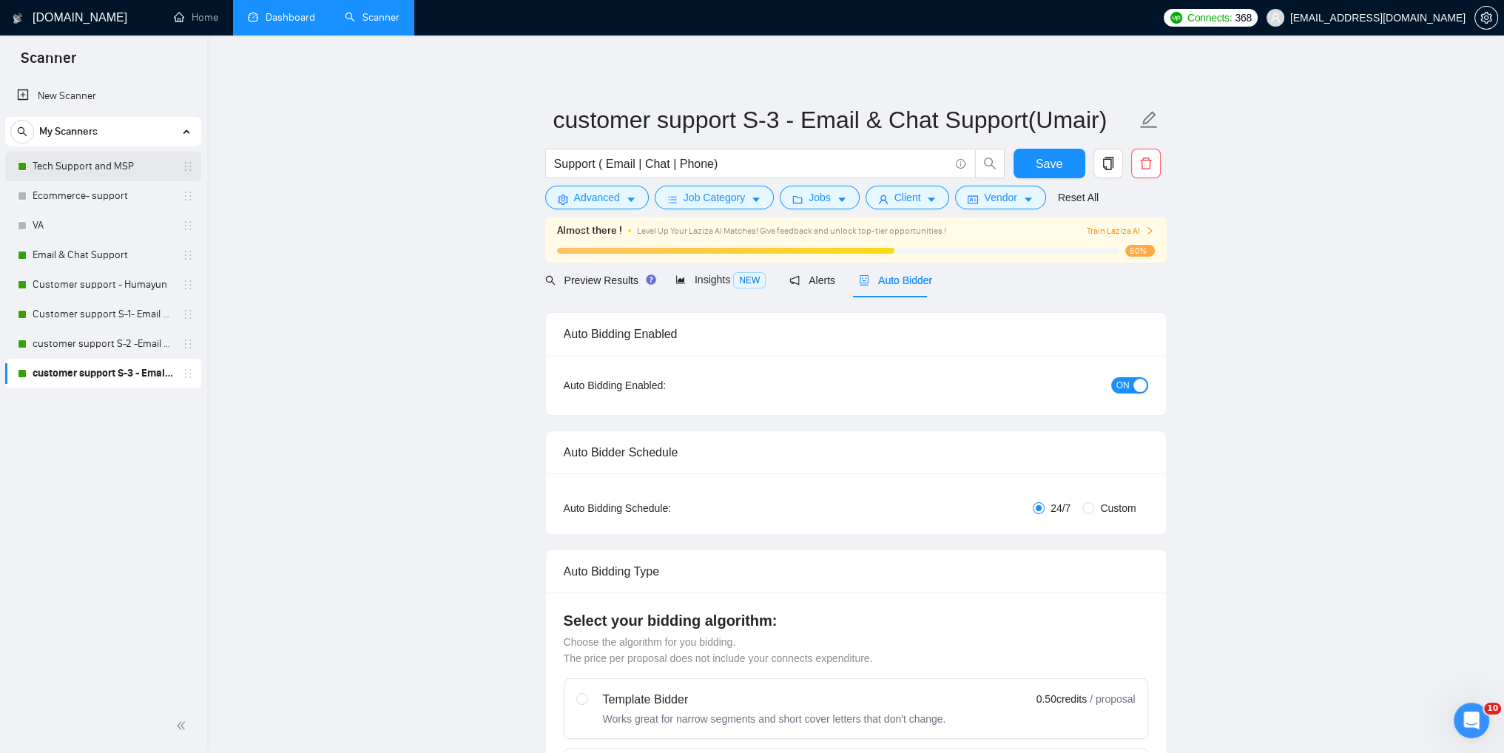
click at [66, 166] on link "Tech Support and MSP" at bounding box center [103, 167] width 141 height 30
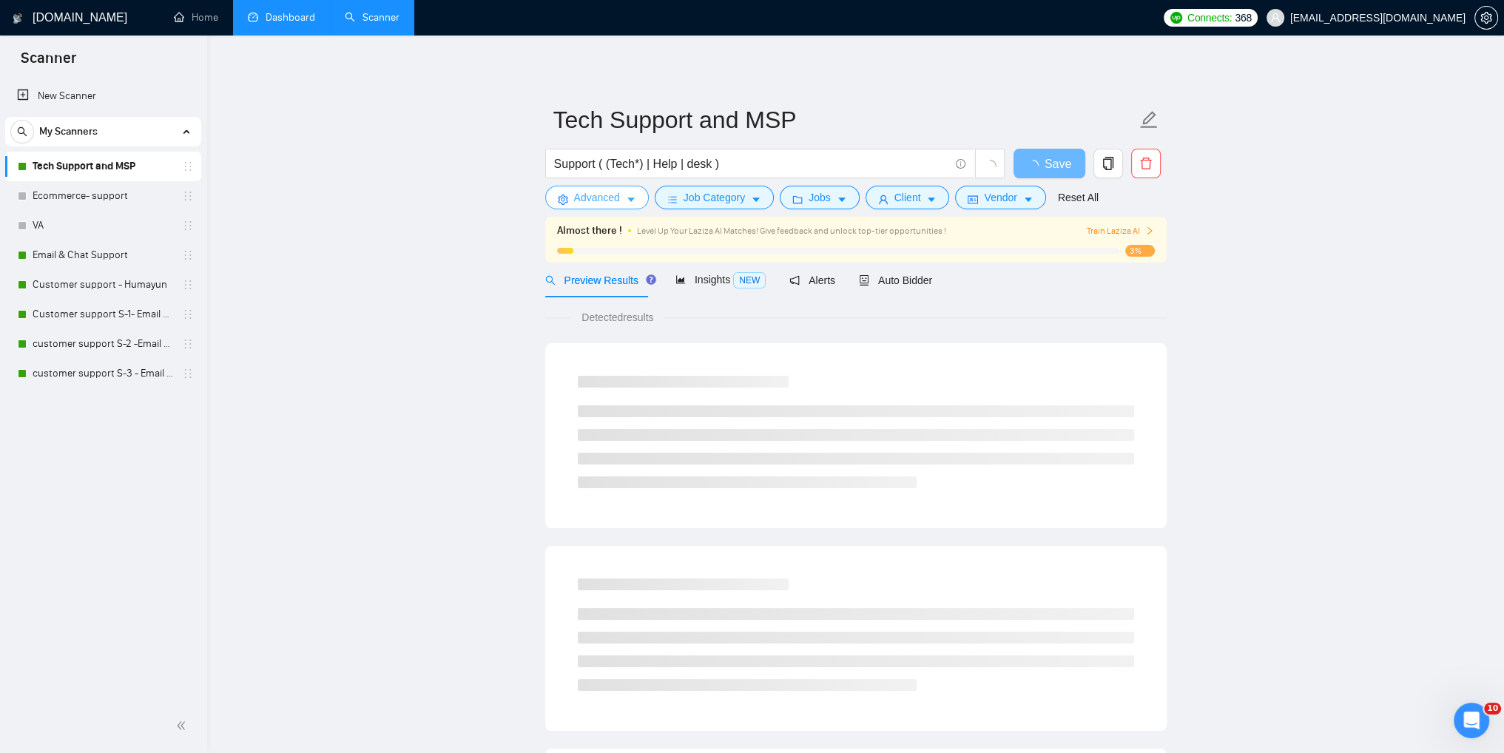
click at [610, 201] on span "Advanced" at bounding box center [597, 197] width 46 height 16
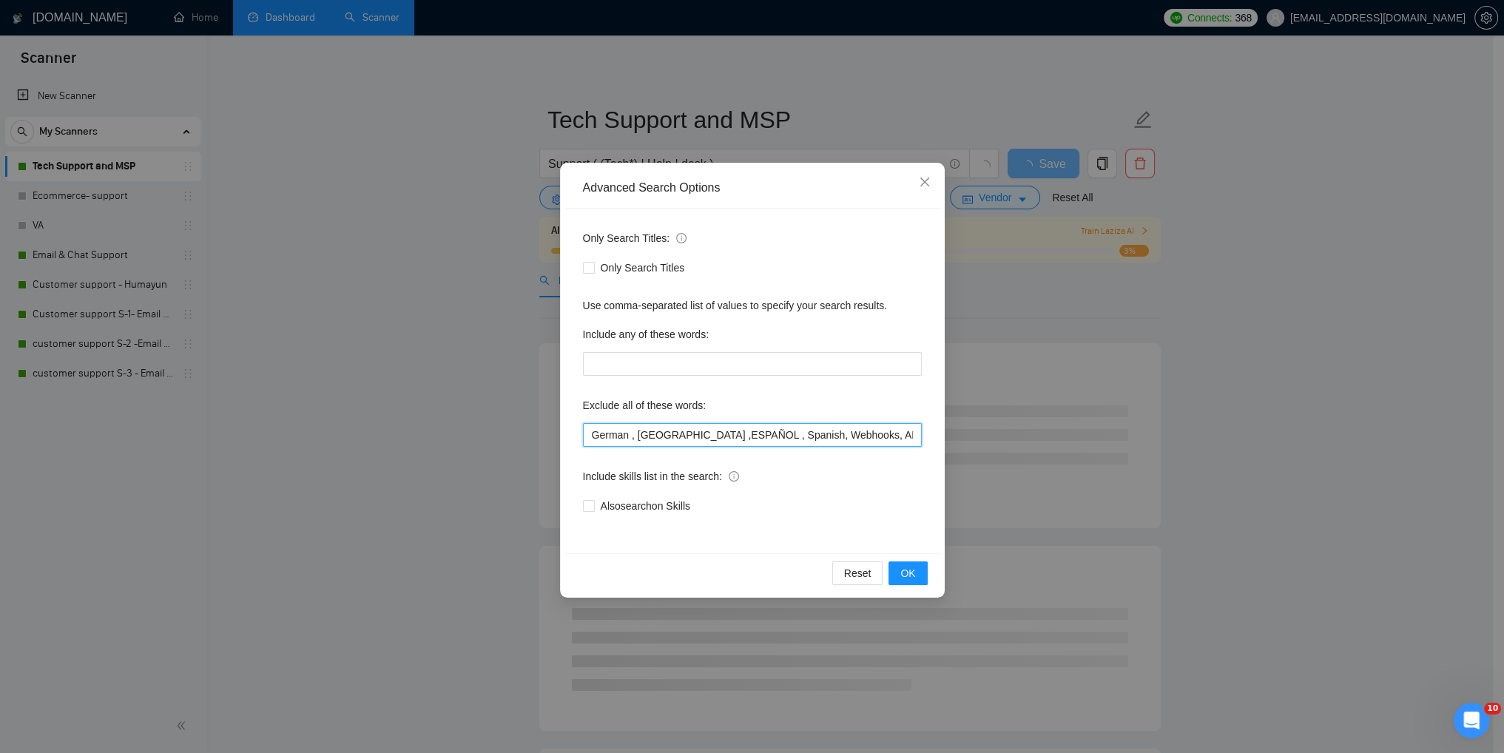
click at [739, 445] on input "German , [GEOGRAPHIC_DATA] ,ESPAÑOL , Spanish, Webhooks, APIs, JSON , SQL, (Cry…" at bounding box center [752, 435] width 339 height 24
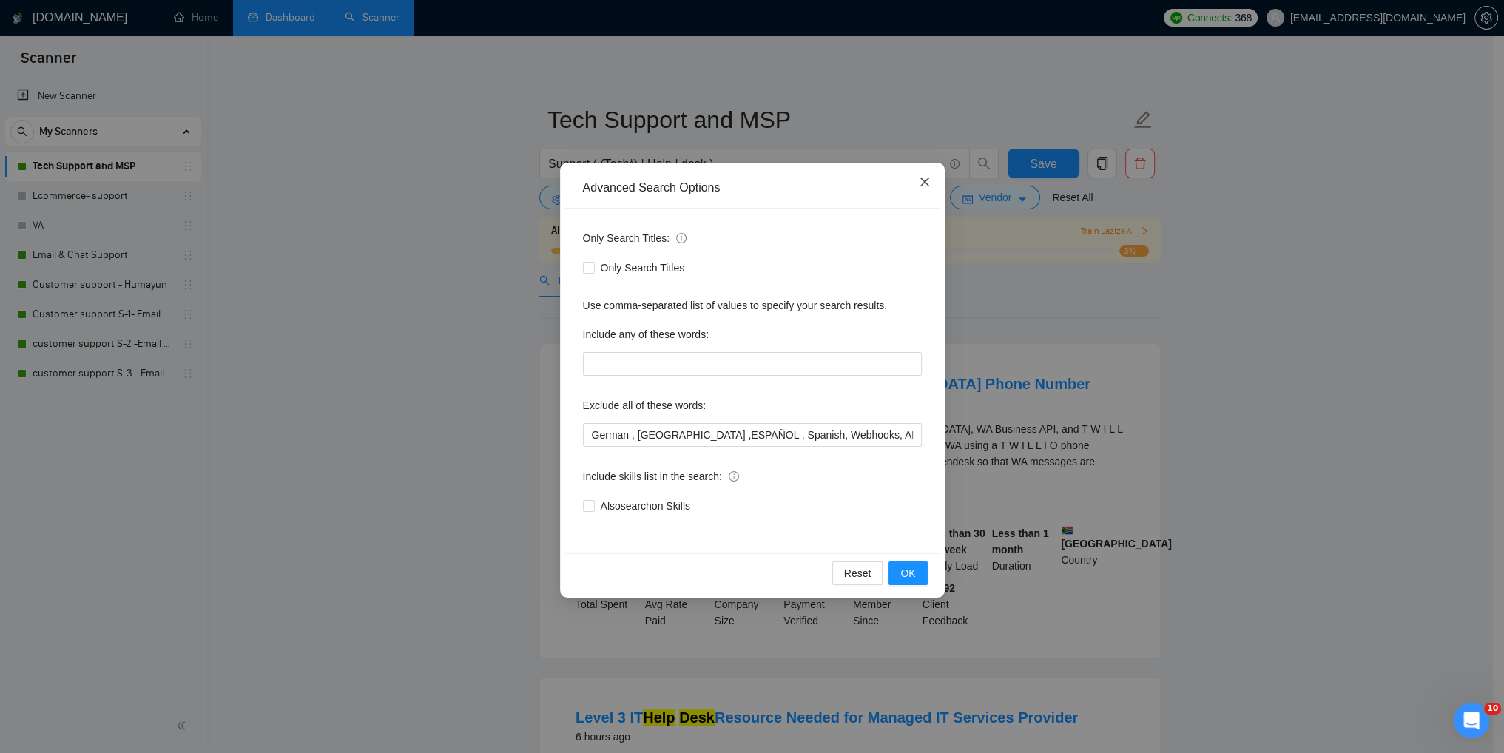
click at [924, 188] on icon "close" at bounding box center [925, 182] width 12 height 12
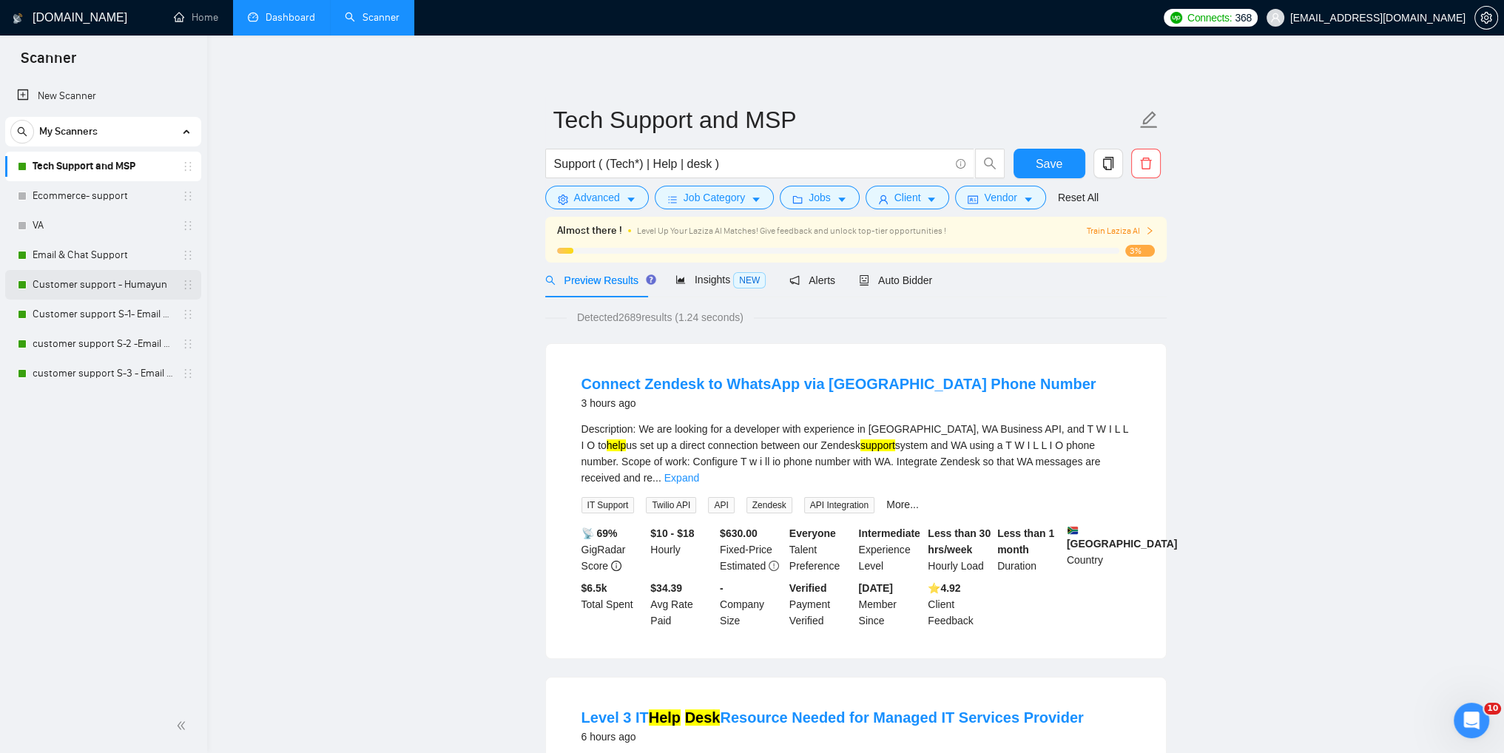
click at [83, 284] on link "Customer support - Humayun" at bounding box center [103, 285] width 141 height 30
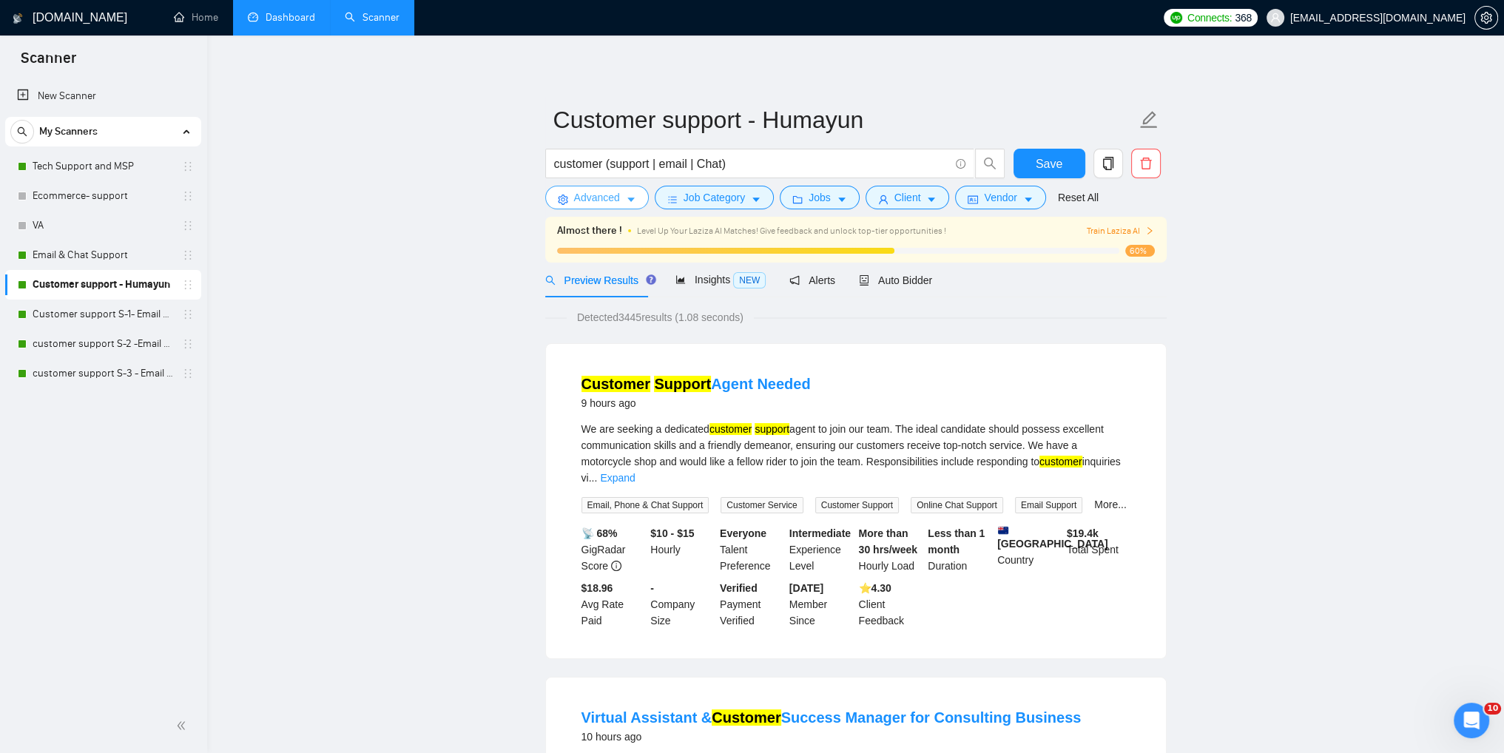
click at [607, 202] on span "Advanced" at bounding box center [597, 197] width 46 height 16
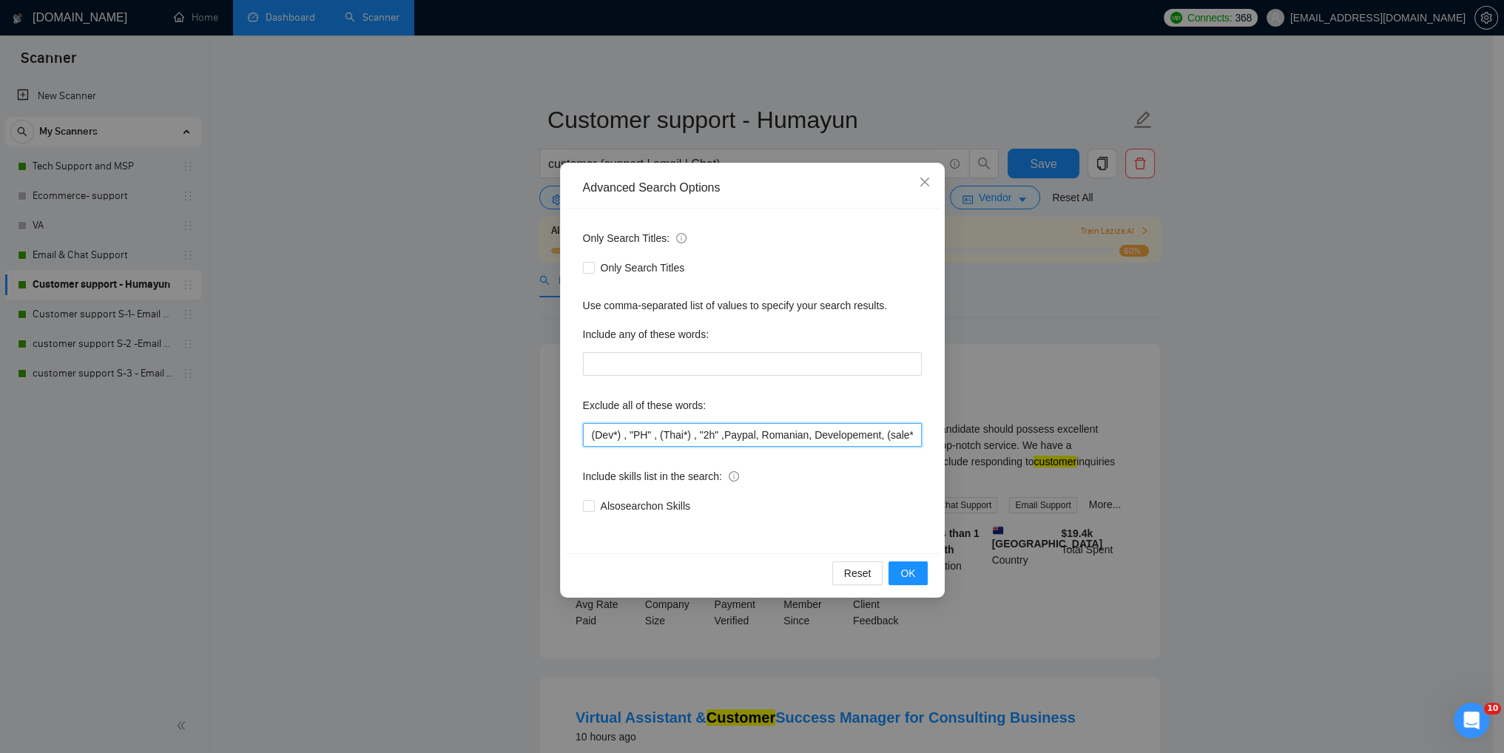
click at [788, 441] on input "(Dev*) , "PH" , (Thai*) , "2h" ,Paypal, Romanian, Developement, (sale*) , (Lead…" at bounding box center [752, 435] width 339 height 24
